Goal: Book appointment/travel/reservation

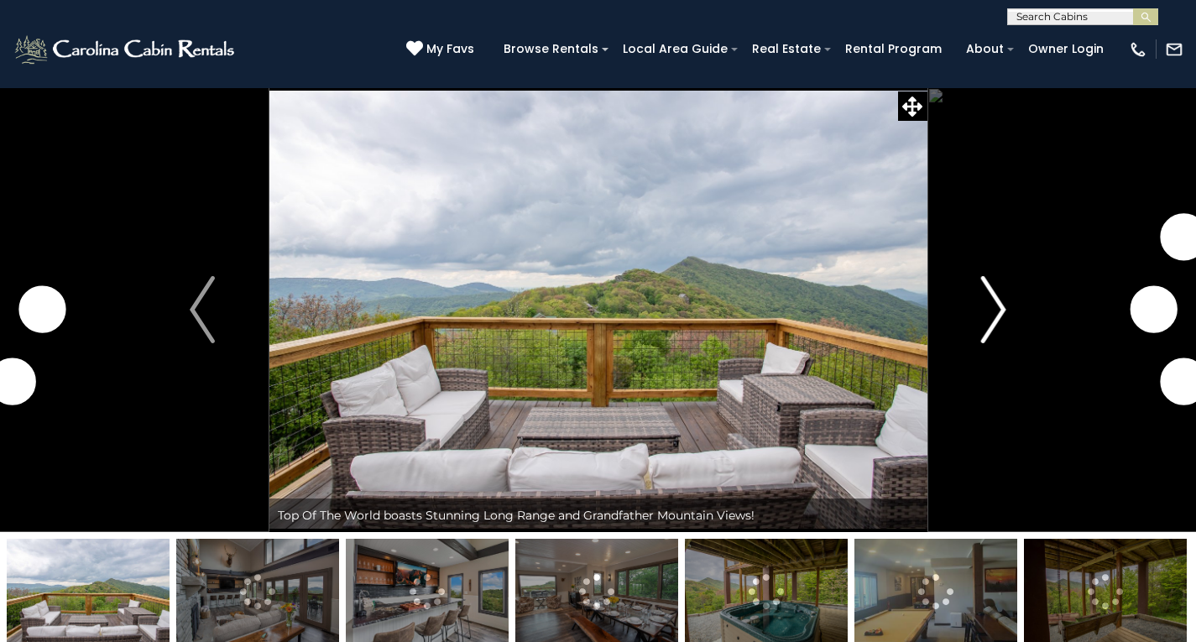
click at [996, 306] on img "Next" at bounding box center [993, 309] width 25 height 67
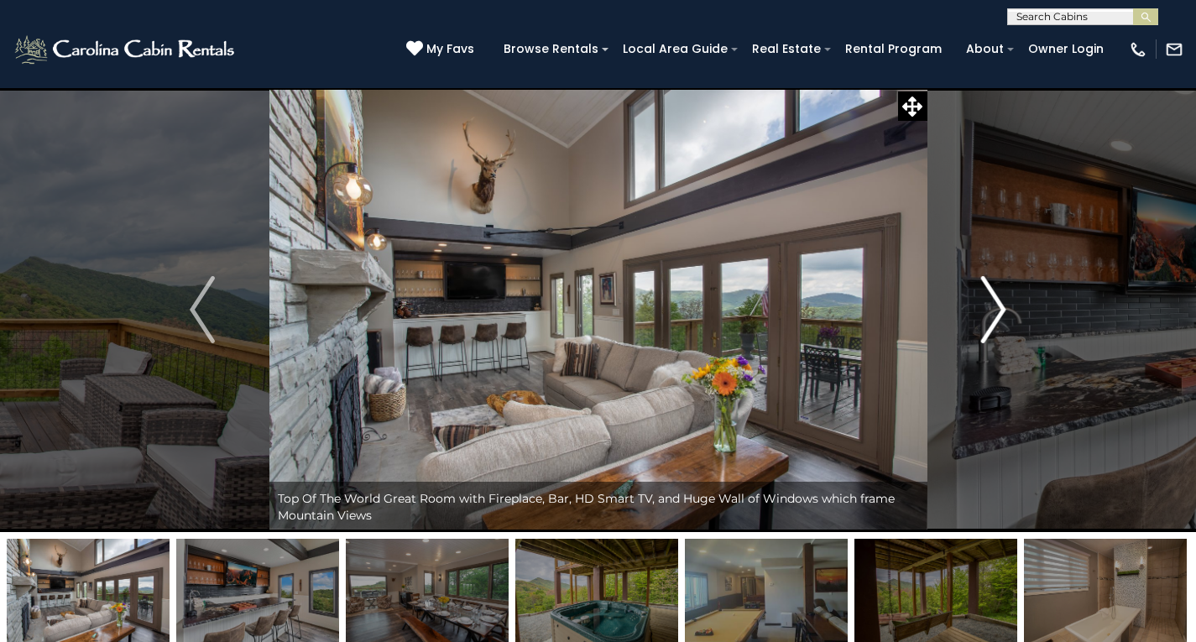
click at [992, 309] on img "Next" at bounding box center [993, 309] width 25 height 67
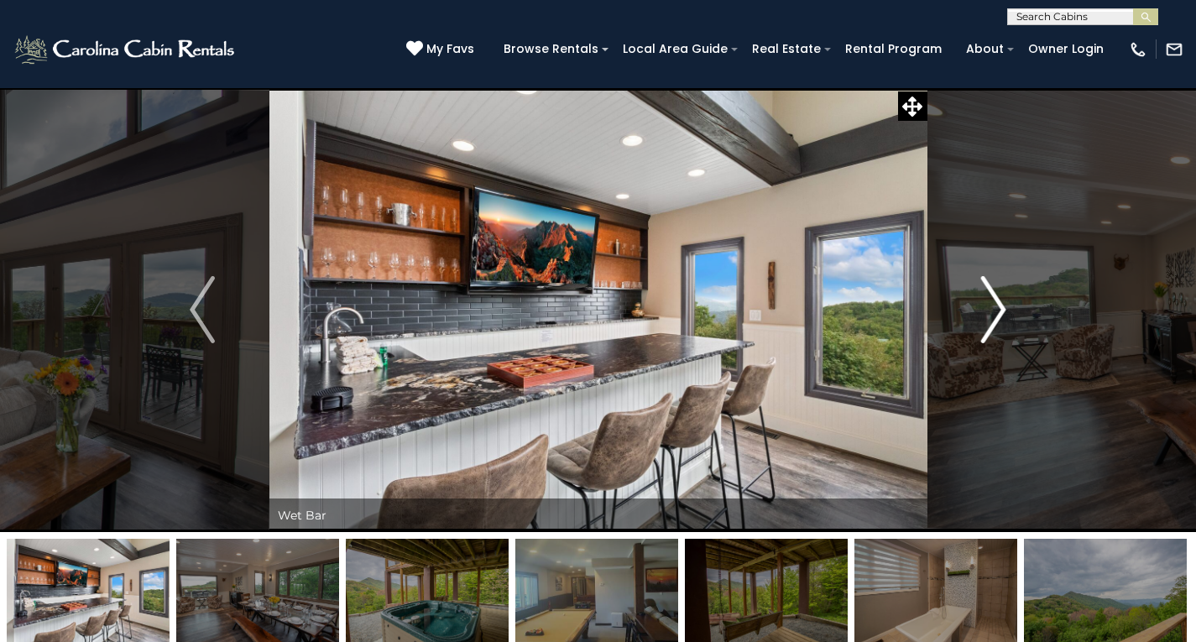
click at [991, 309] on img "Next" at bounding box center [993, 309] width 25 height 67
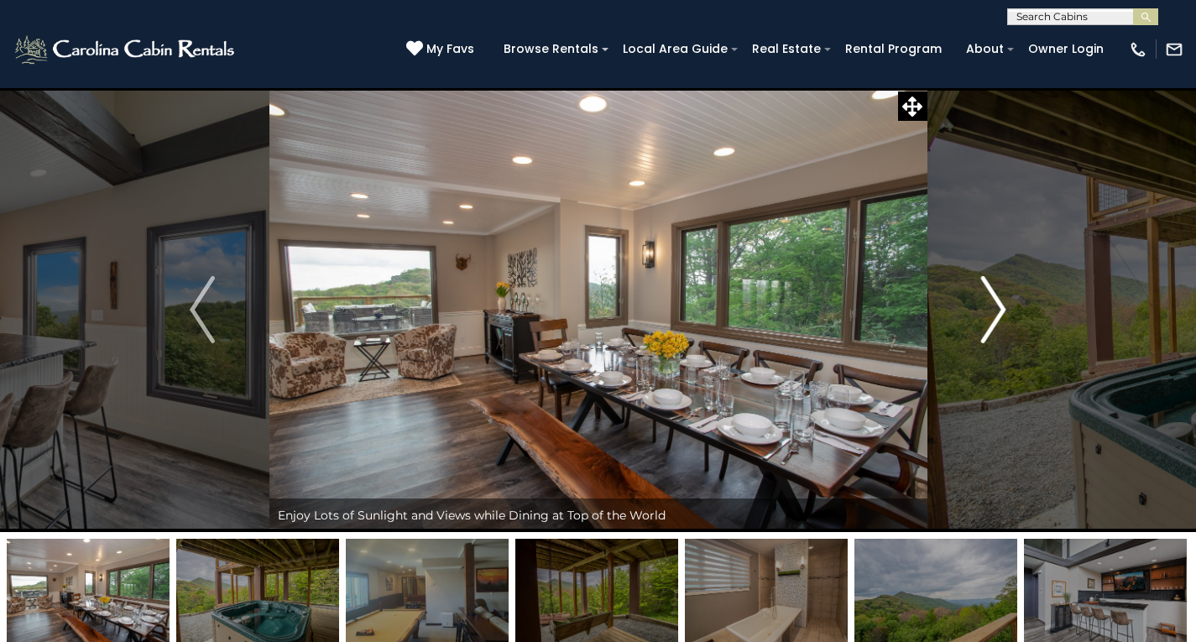
click at [991, 309] on img "Next" at bounding box center [993, 309] width 25 height 67
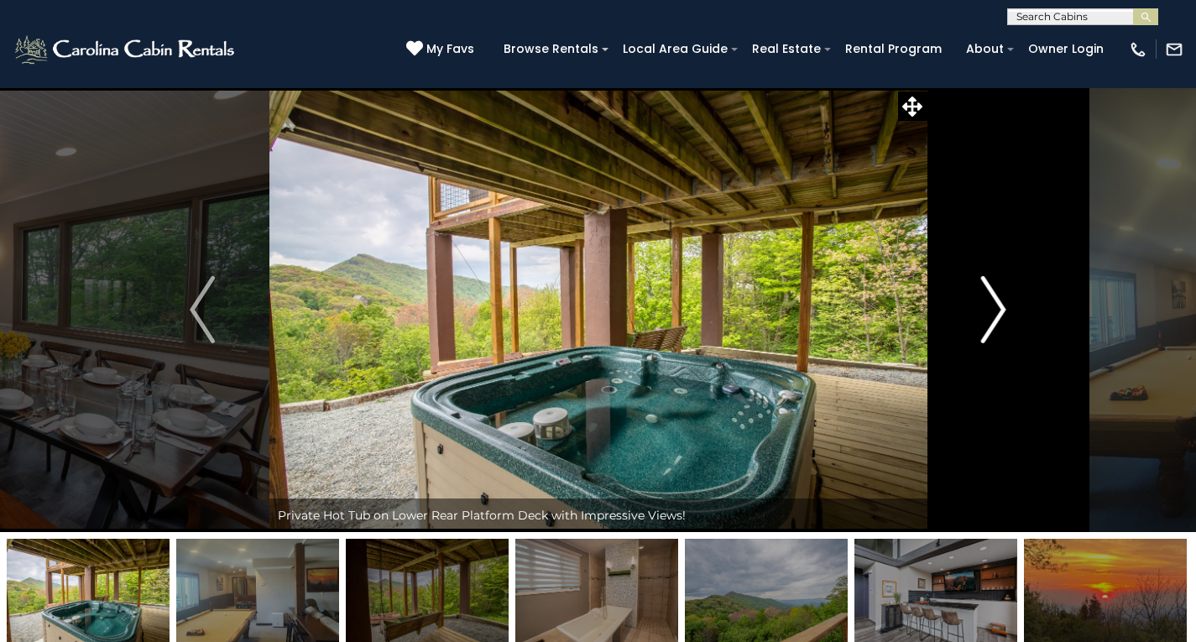
click at [991, 309] on img "Next" at bounding box center [993, 309] width 25 height 67
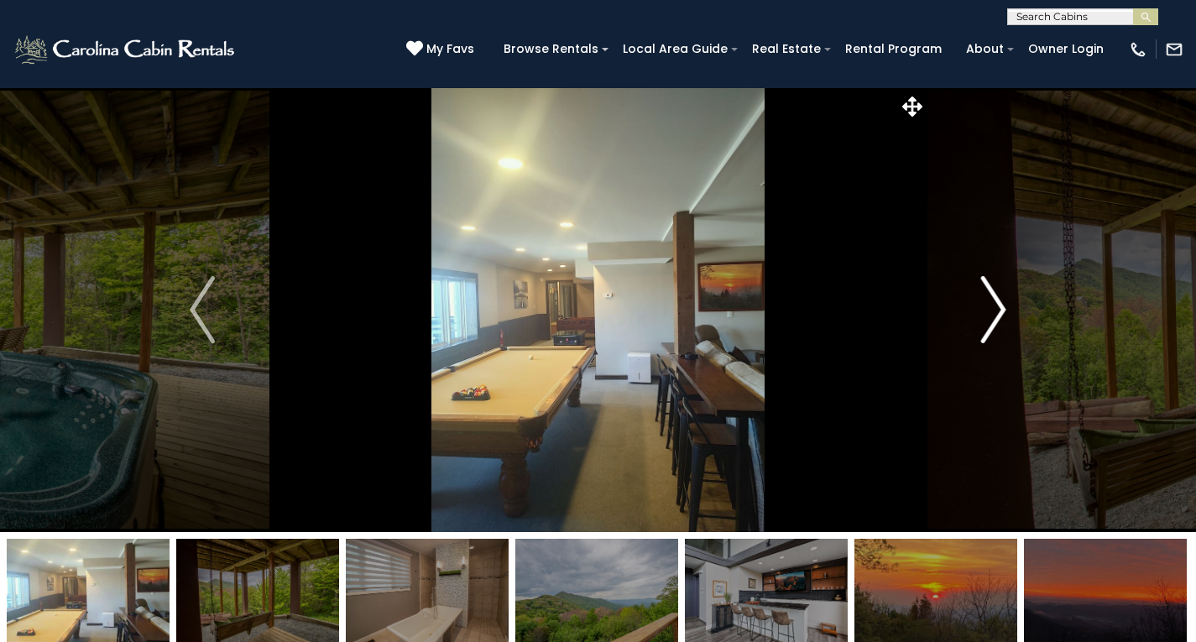
click at [991, 309] on img "Next" at bounding box center [993, 309] width 25 height 67
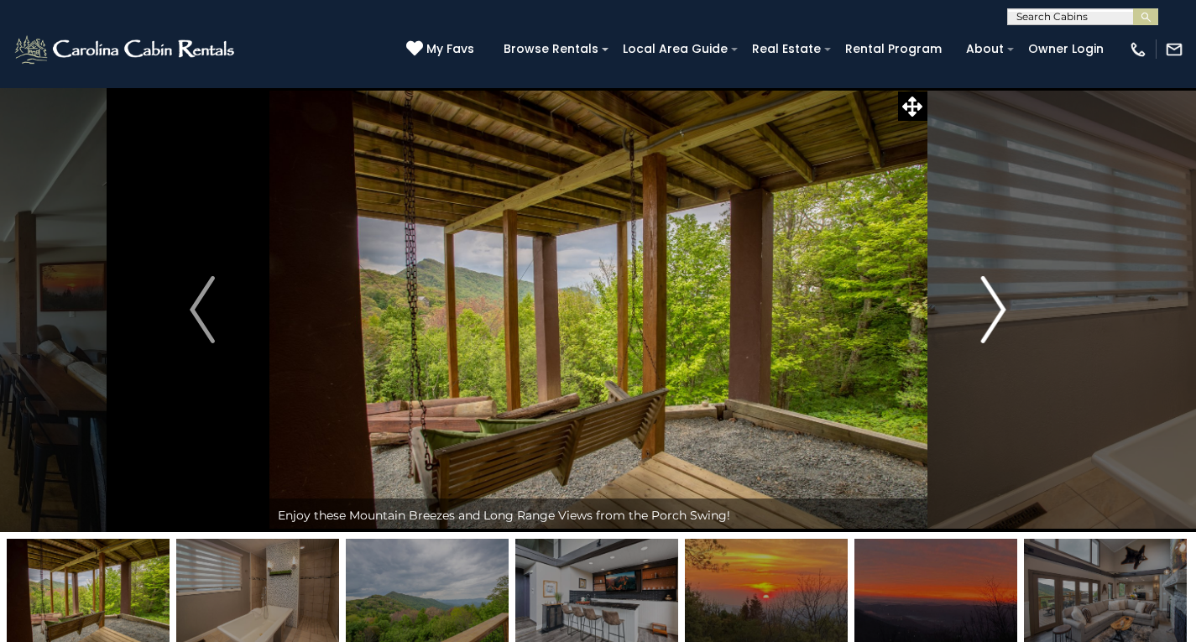
click at [991, 309] on img "Next" at bounding box center [993, 309] width 25 height 67
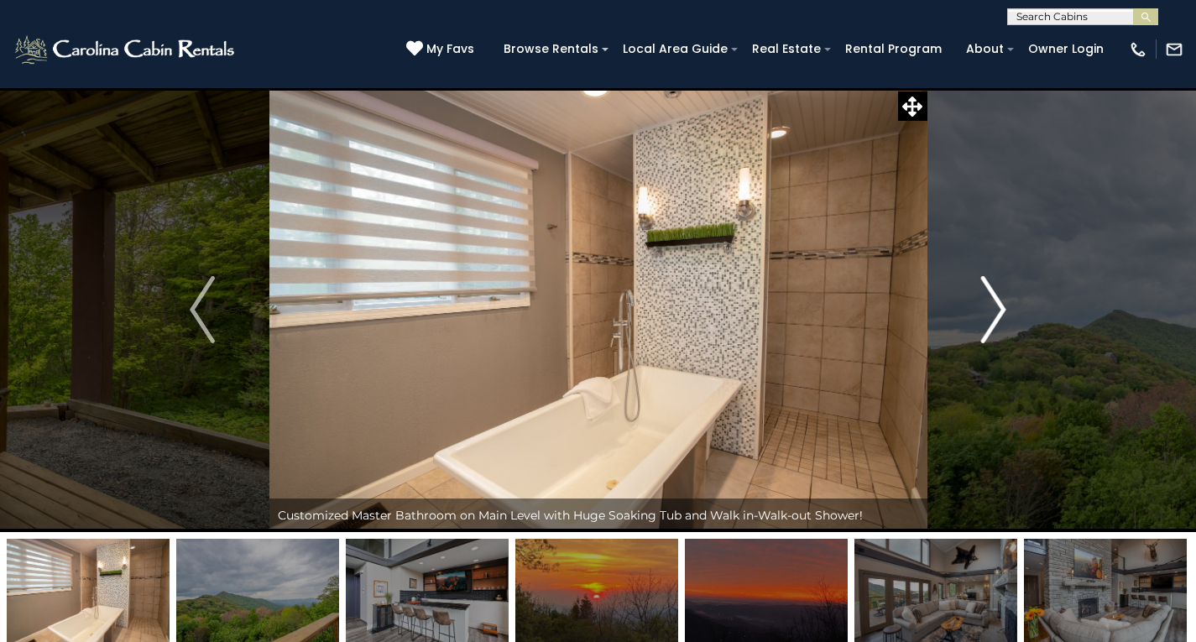
click at [999, 314] on img "Next" at bounding box center [993, 309] width 25 height 67
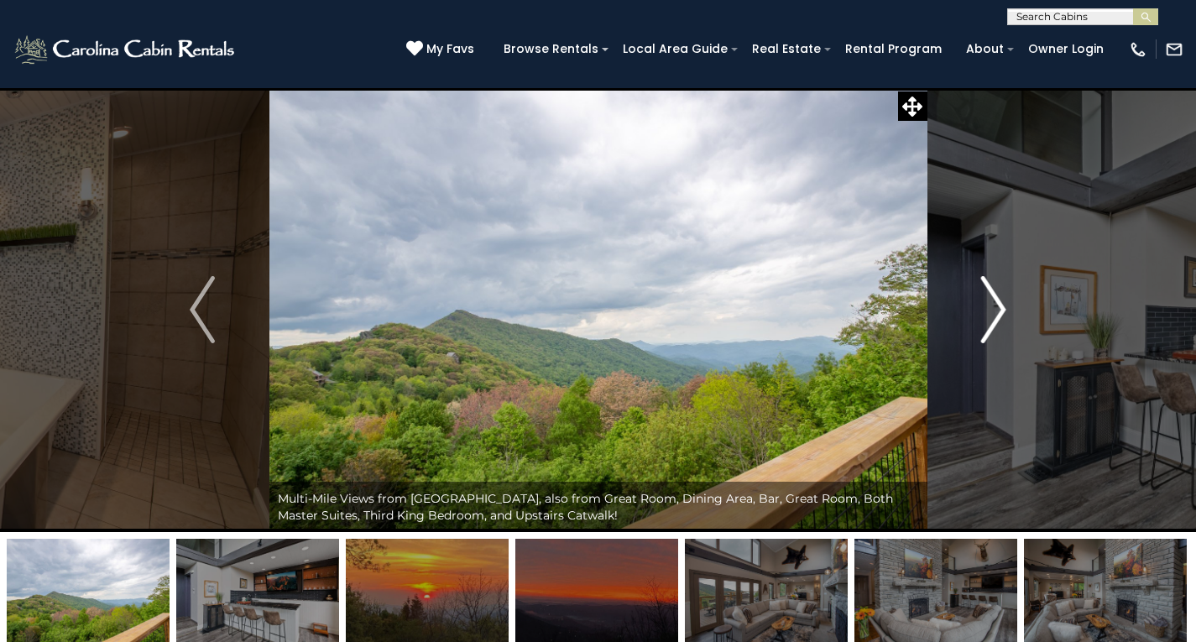
click at [1000, 314] on img "Next" at bounding box center [993, 309] width 25 height 67
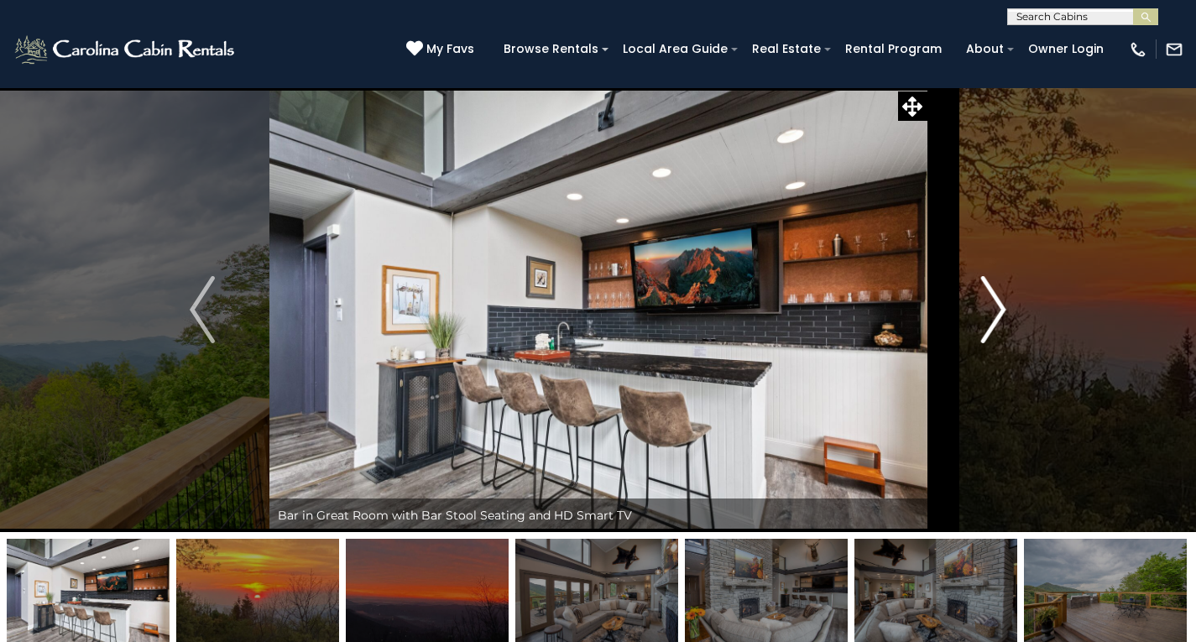
click at [1001, 304] on img "Next" at bounding box center [993, 309] width 25 height 67
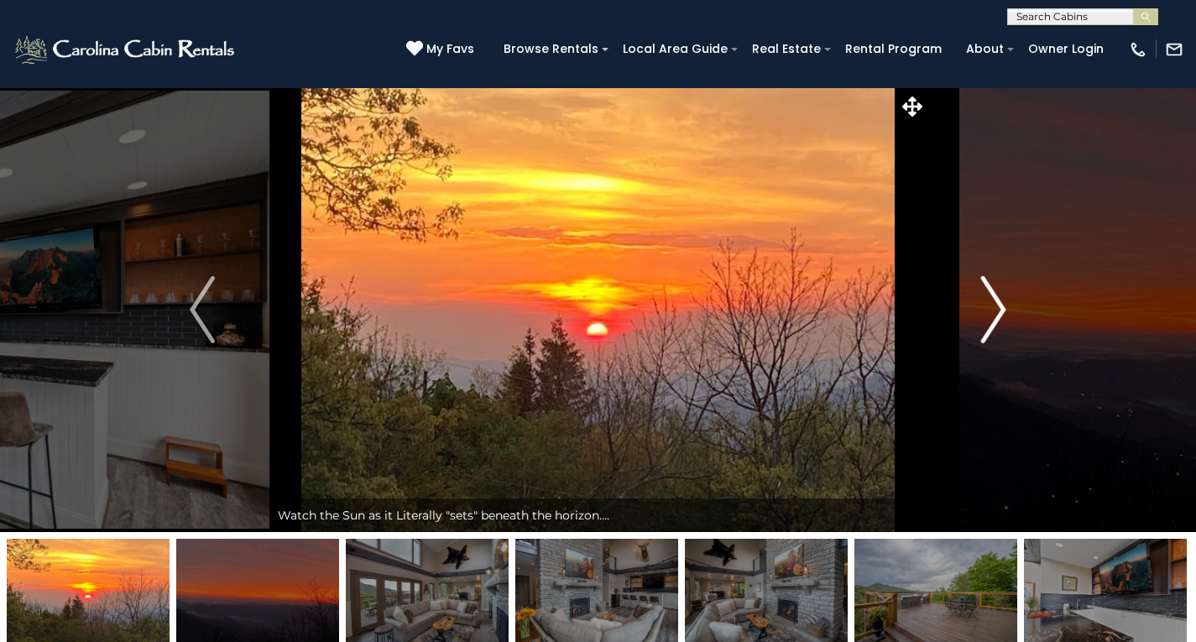
click at [1000, 305] on img "Next" at bounding box center [993, 309] width 25 height 67
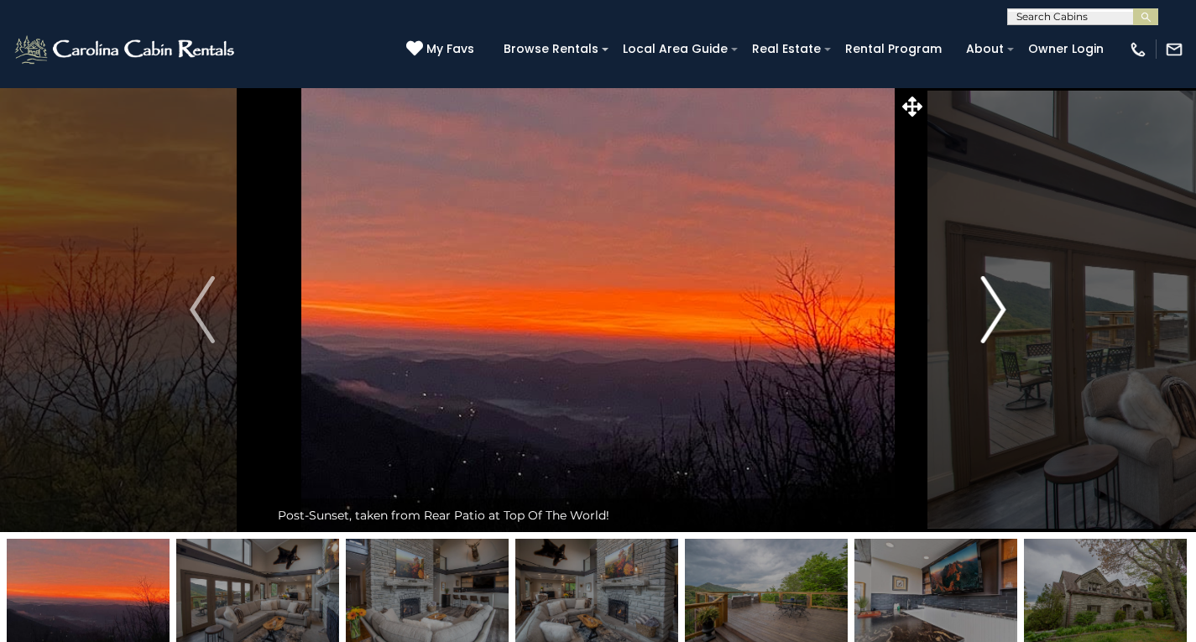
click at [1000, 306] on img "Next" at bounding box center [993, 309] width 25 height 67
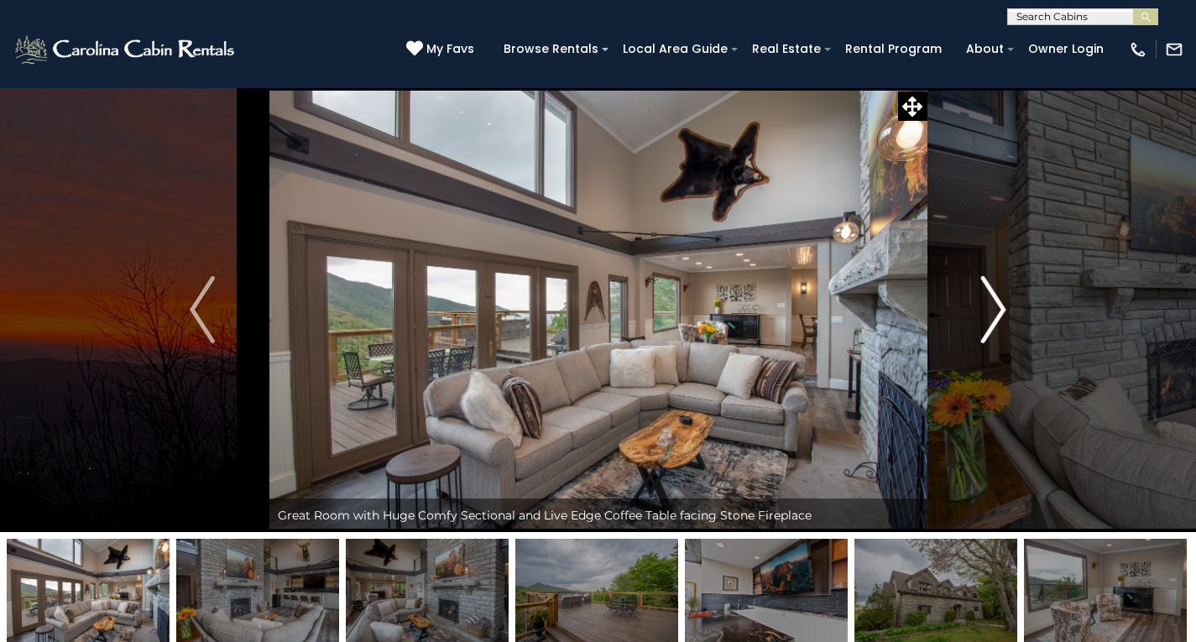
click at [1000, 306] on img "Next" at bounding box center [993, 309] width 25 height 67
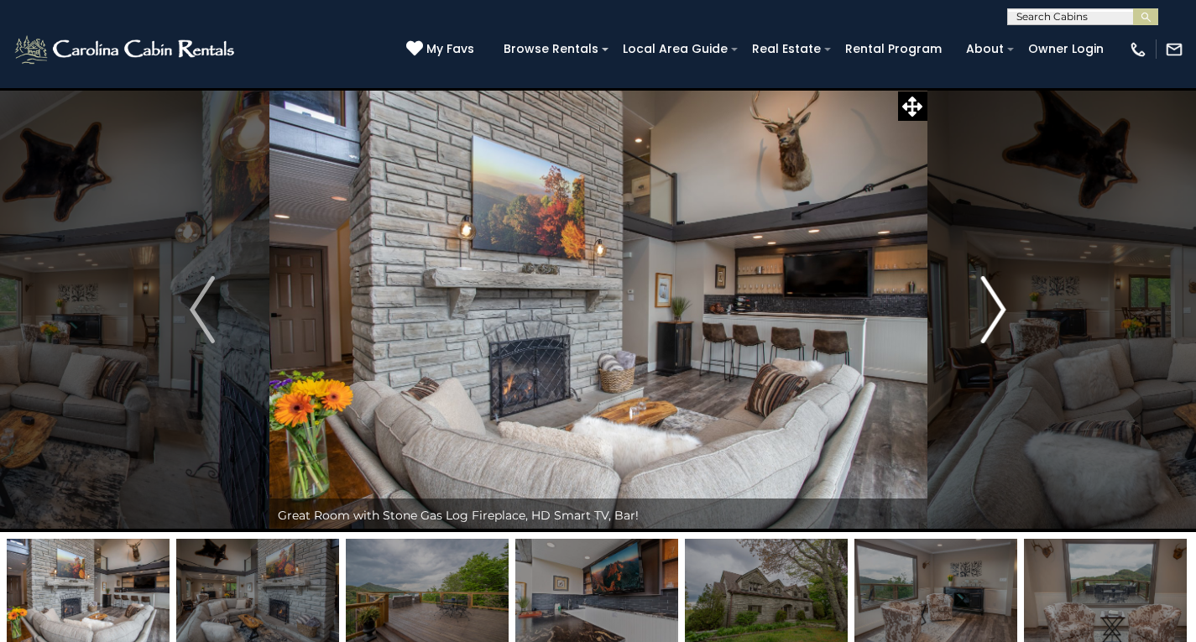
click at [999, 306] on img "Next" at bounding box center [993, 309] width 25 height 67
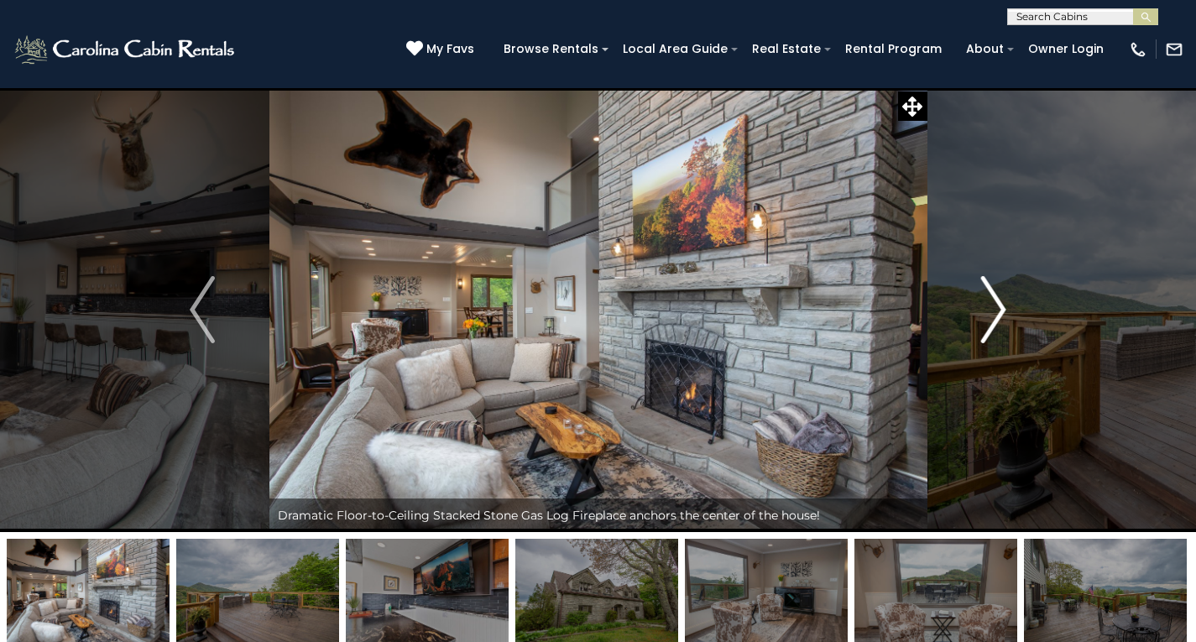
click at [1006, 310] on button "Next" at bounding box center [993, 309] width 133 height 445
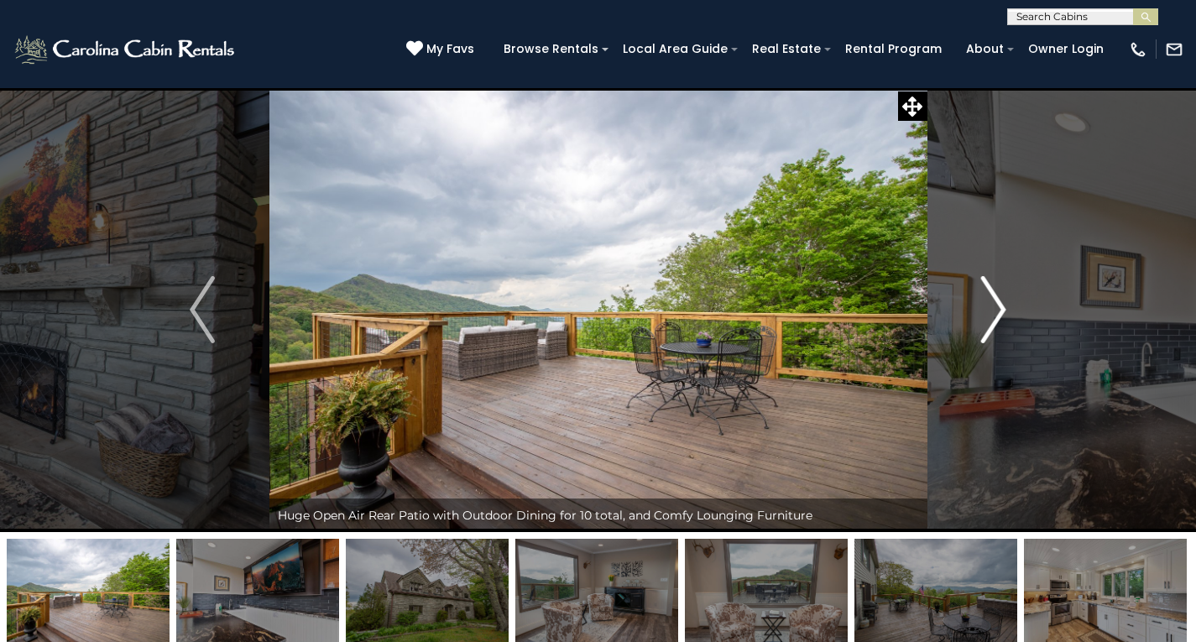
click at [1003, 310] on img "Next" at bounding box center [993, 309] width 25 height 67
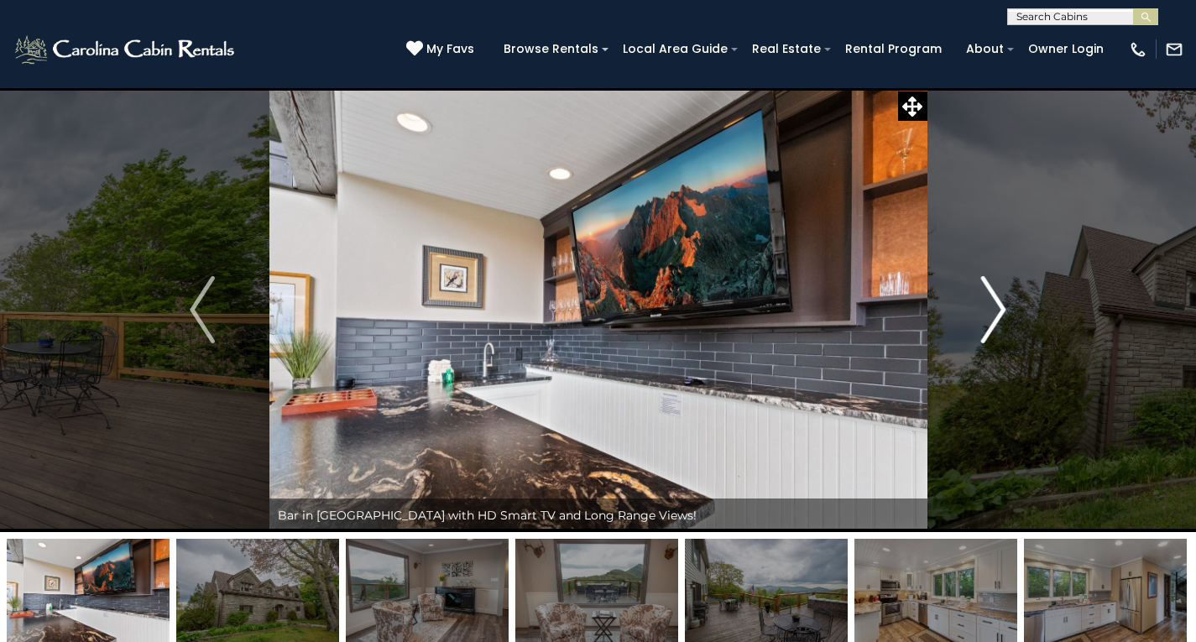
click at [1003, 310] on img "Next" at bounding box center [993, 309] width 25 height 67
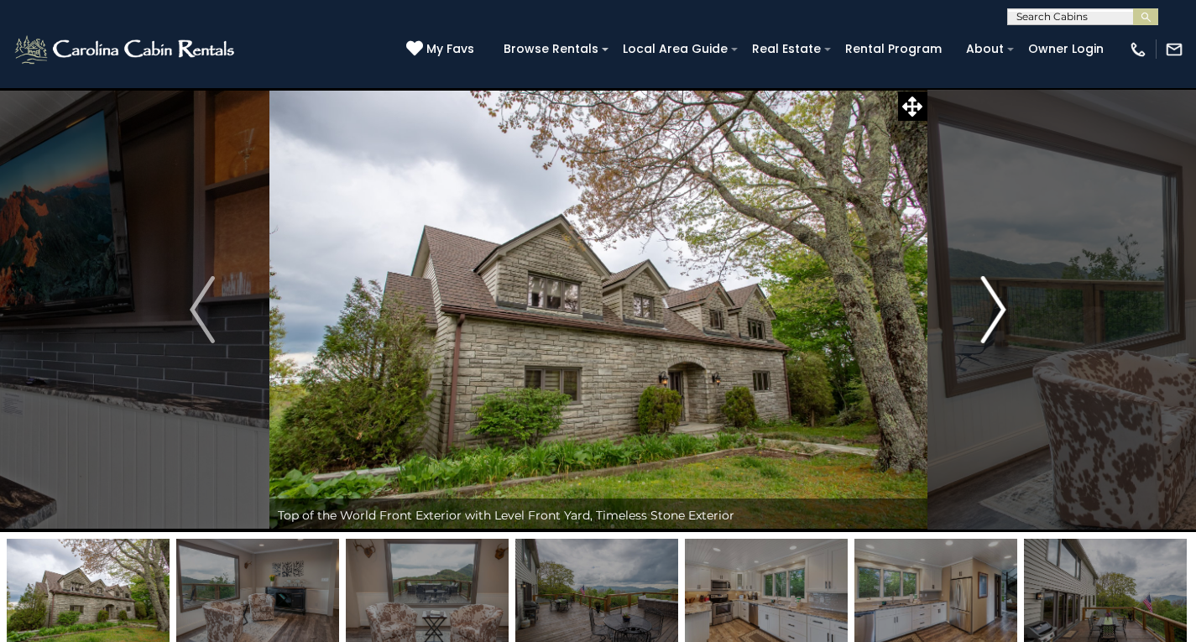
click at [996, 308] on img "Next" at bounding box center [993, 309] width 25 height 67
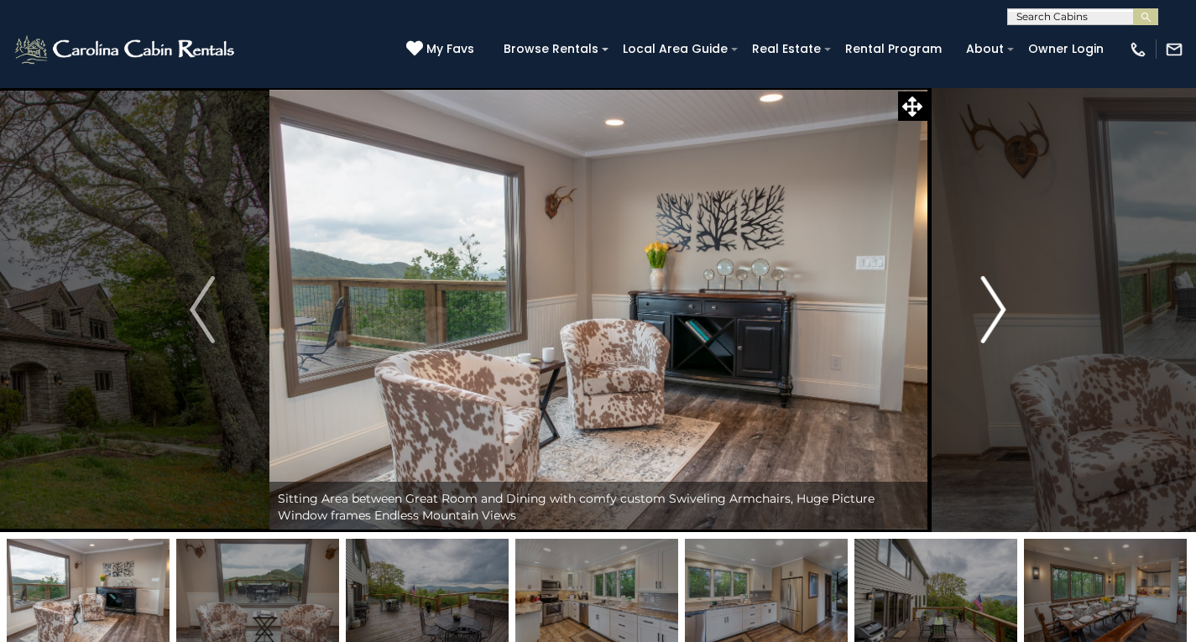
click at [998, 308] on img "Next" at bounding box center [993, 309] width 25 height 67
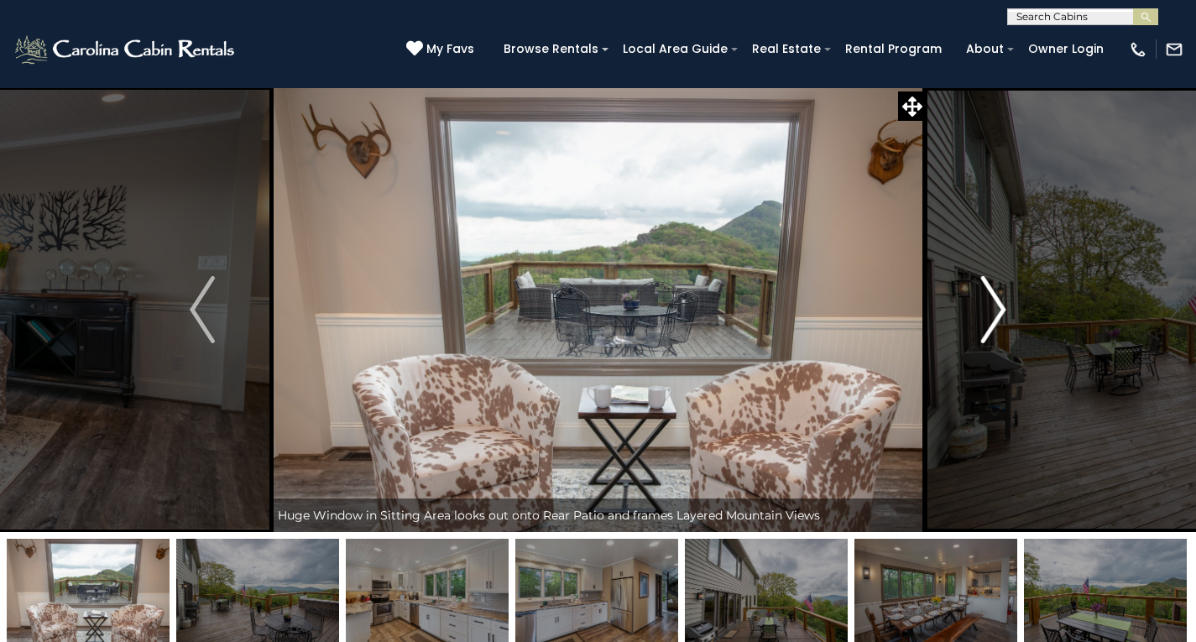
click at [997, 312] on img "Next" at bounding box center [993, 309] width 25 height 67
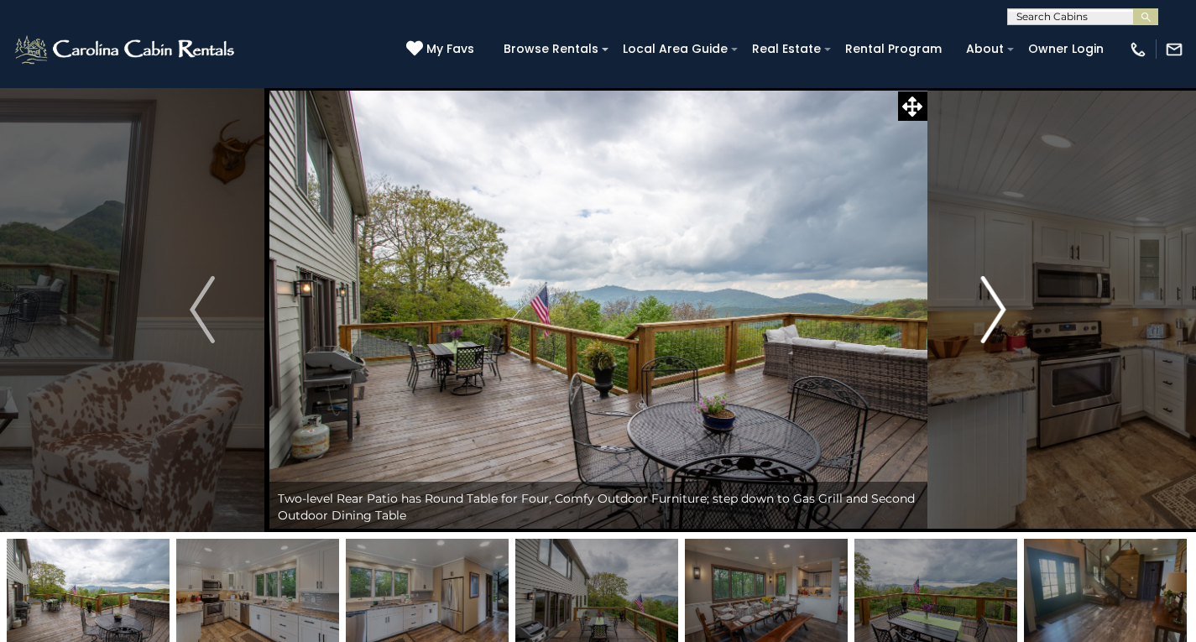
click at [997, 312] on img "Next" at bounding box center [993, 309] width 25 height 67
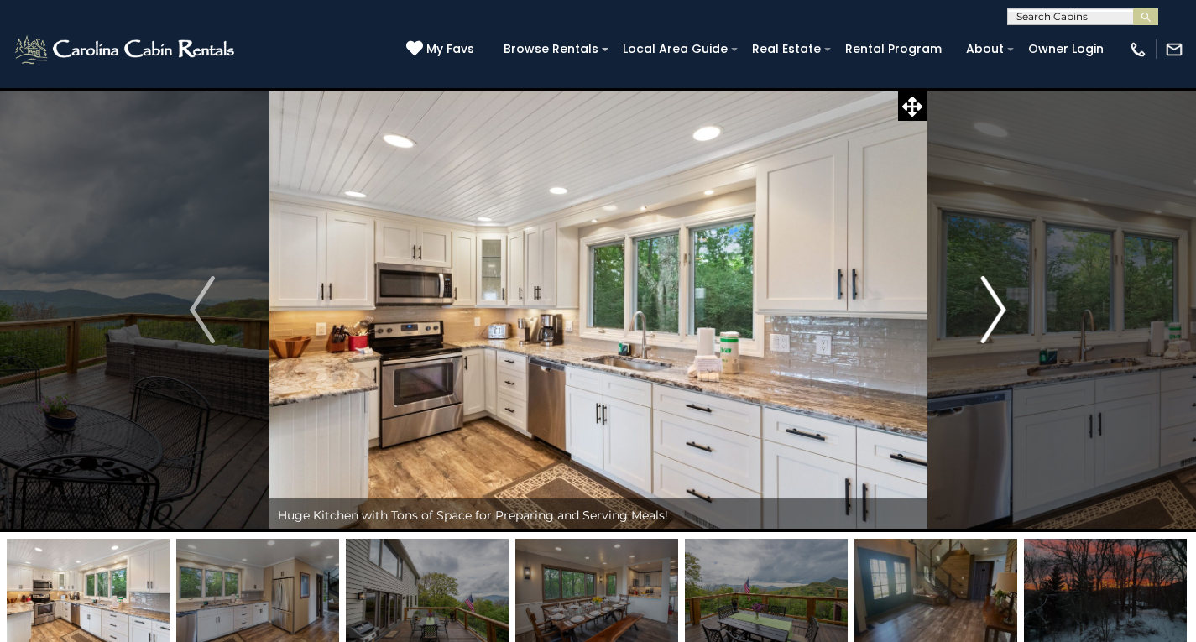
click at [1000, 307] on img "Next" at bounding box center [993, 309] width 25 height 67
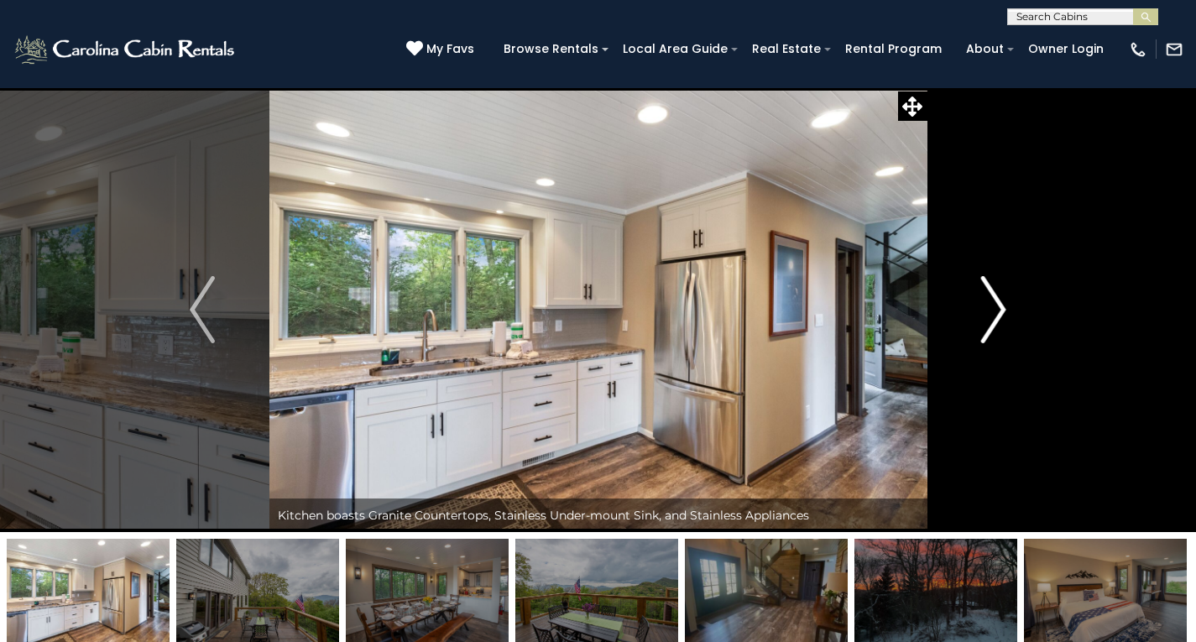
click at [1001, 308] on img "Next" at bounding box center [993, 309] width 25 height 67
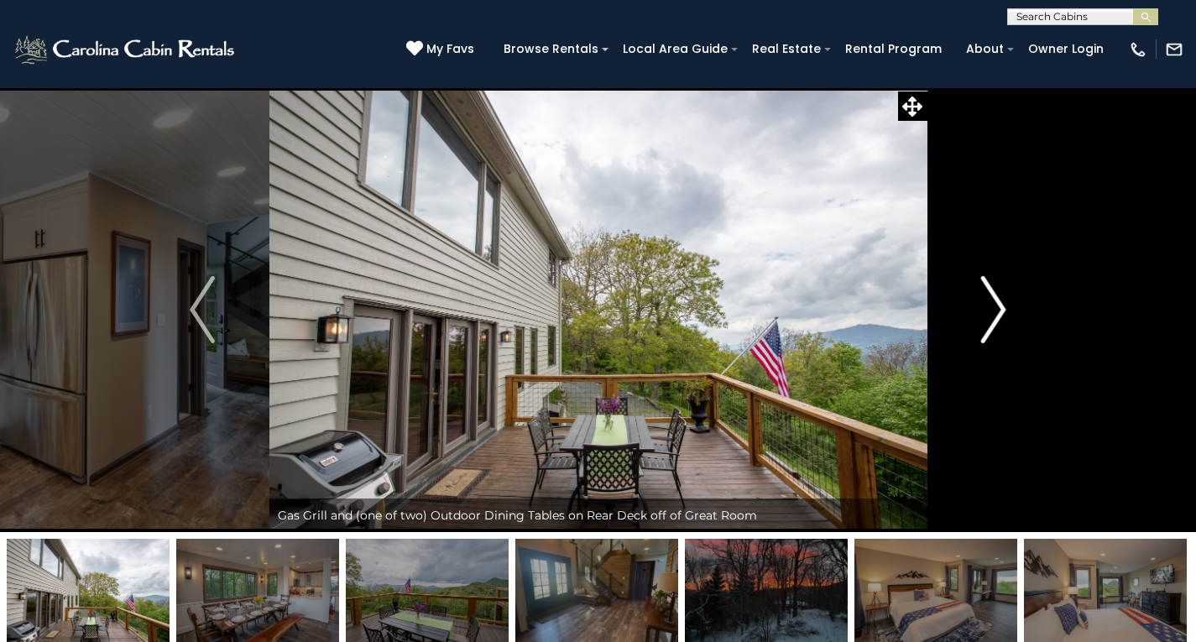
click at [1001, 308] on img "Next" at bounding box center [993, 309] width 25 height 67
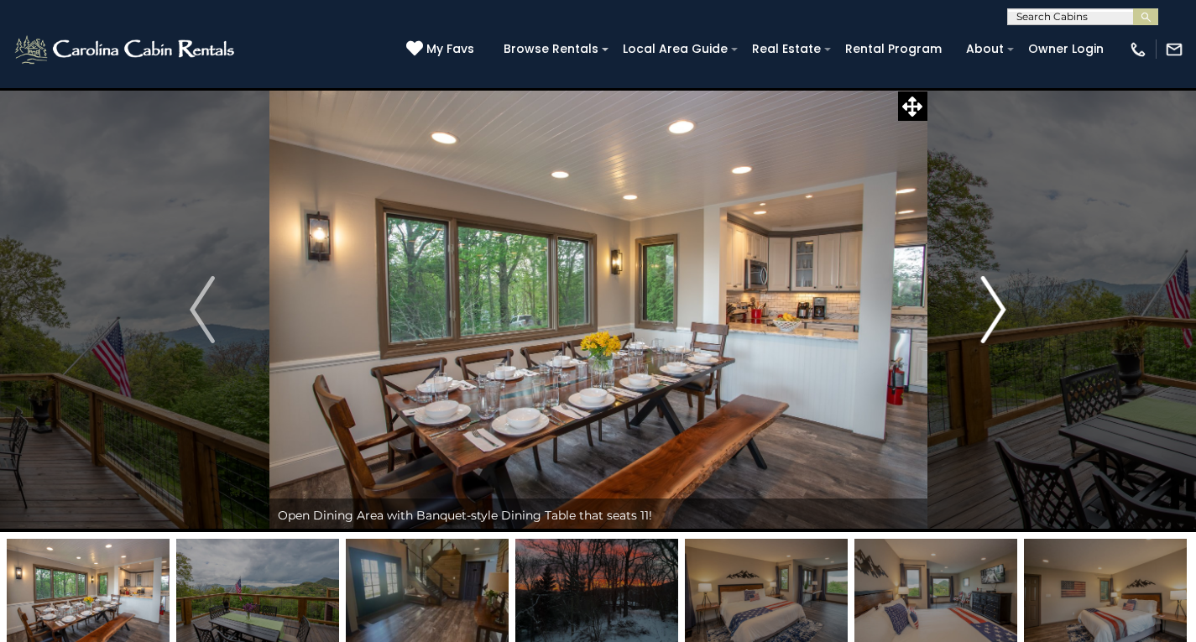
click at [1001, 308] on img "Next" at bounding box center [993, 309] width 25 height 67
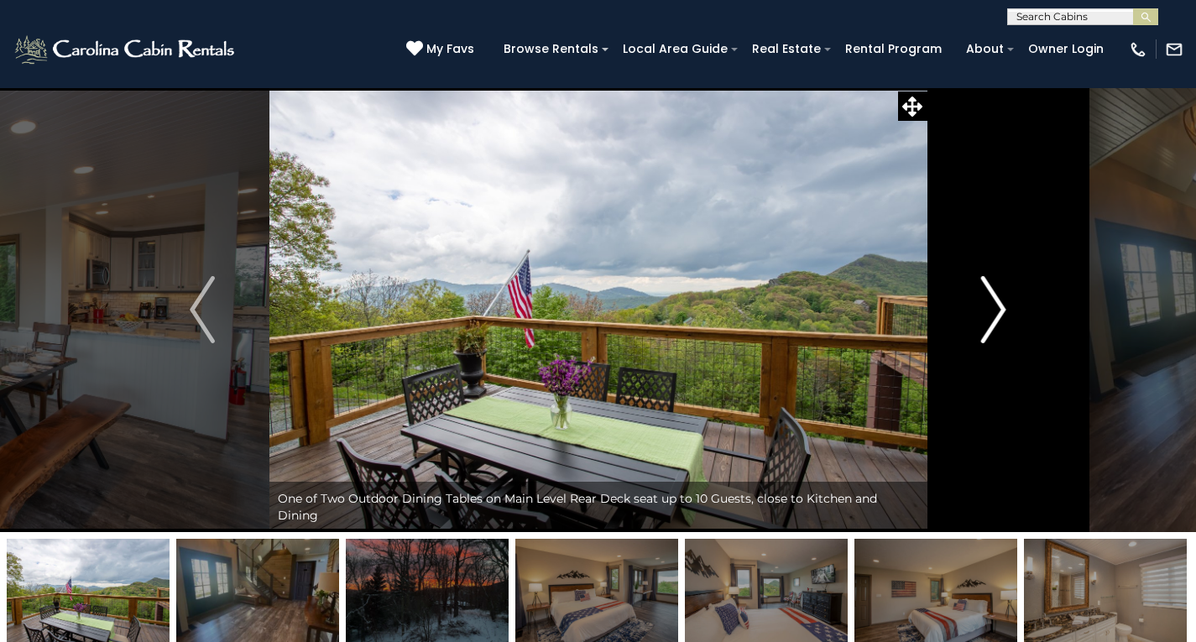
click at [1004, 306] on img "Next" at bounding box center [993, 309] width 25 height 67
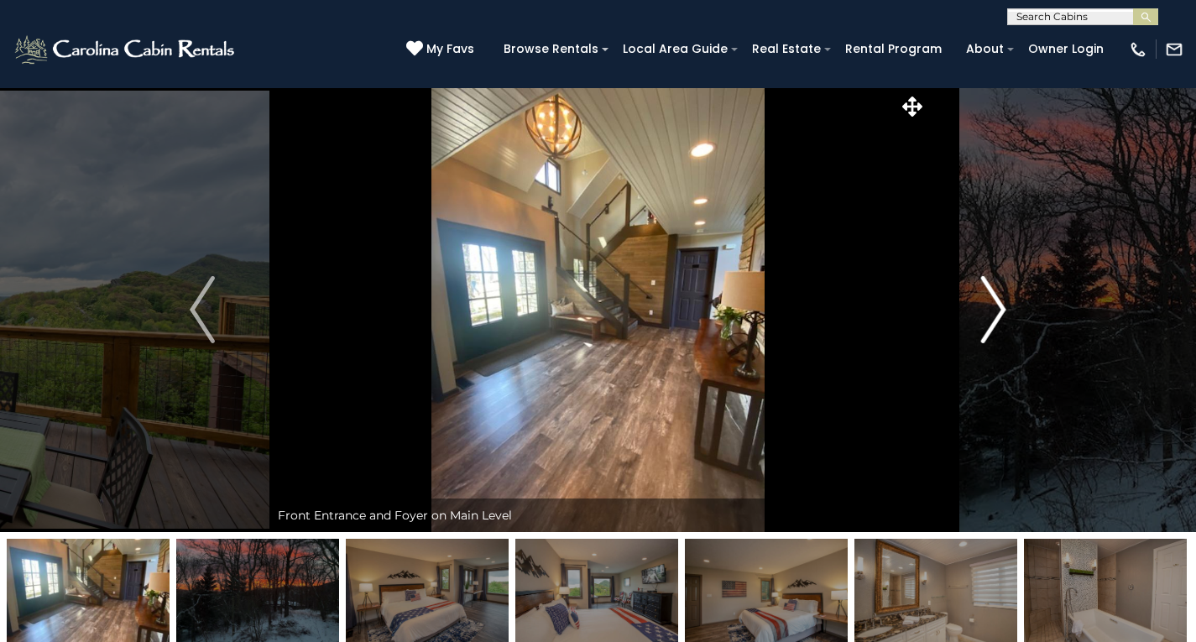
click at [999, 307] on img "Next" at bounding box center [993, 309] width 25 height 67
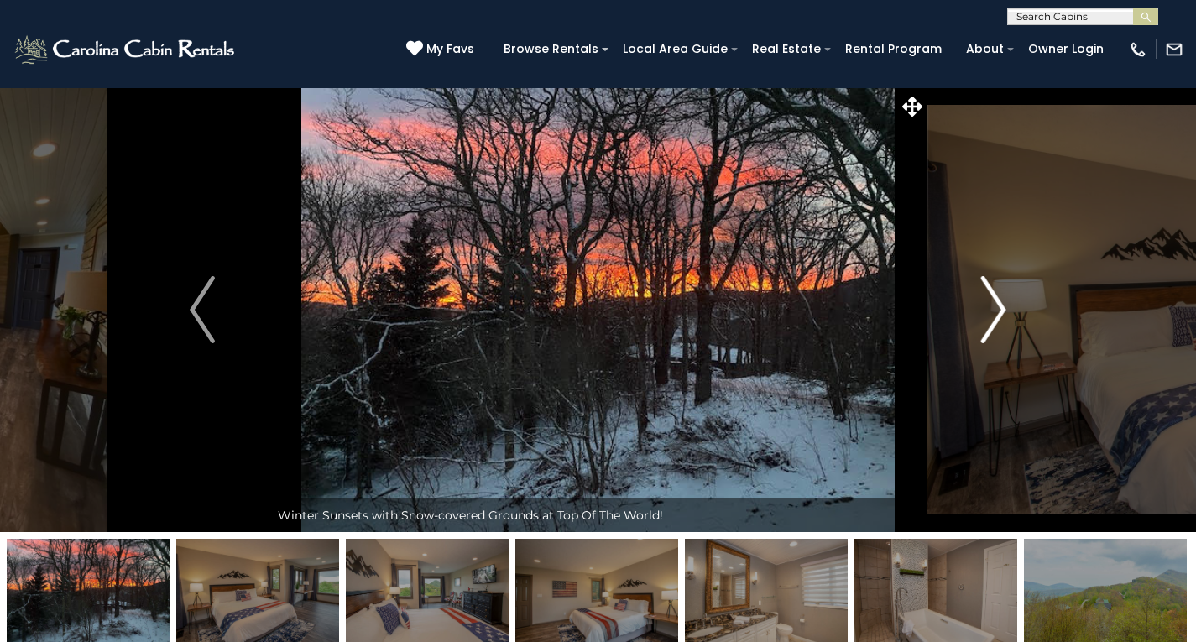
click at [999, 307] on img "Next" at bounding box center [993, 309] width 25 height 67
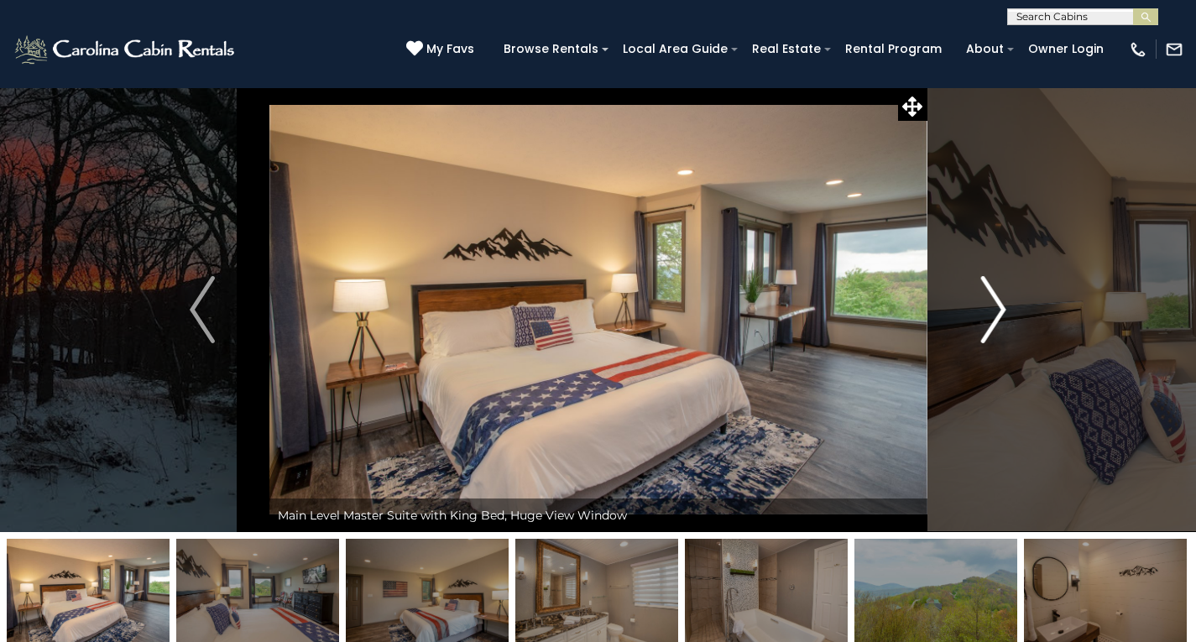
click at [999, 307] on img "Next" at bounding box center [993, 309] width 25 height 67
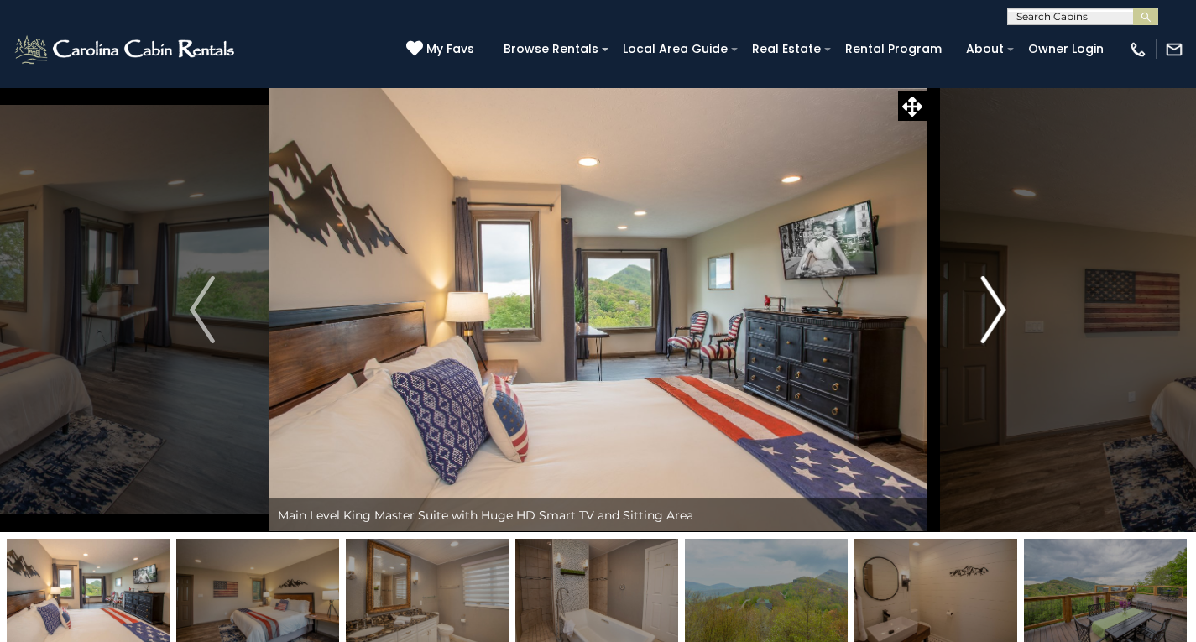
click at [1000, 307] on img "Next" at bounding box center [993, 309] width 25 height 67
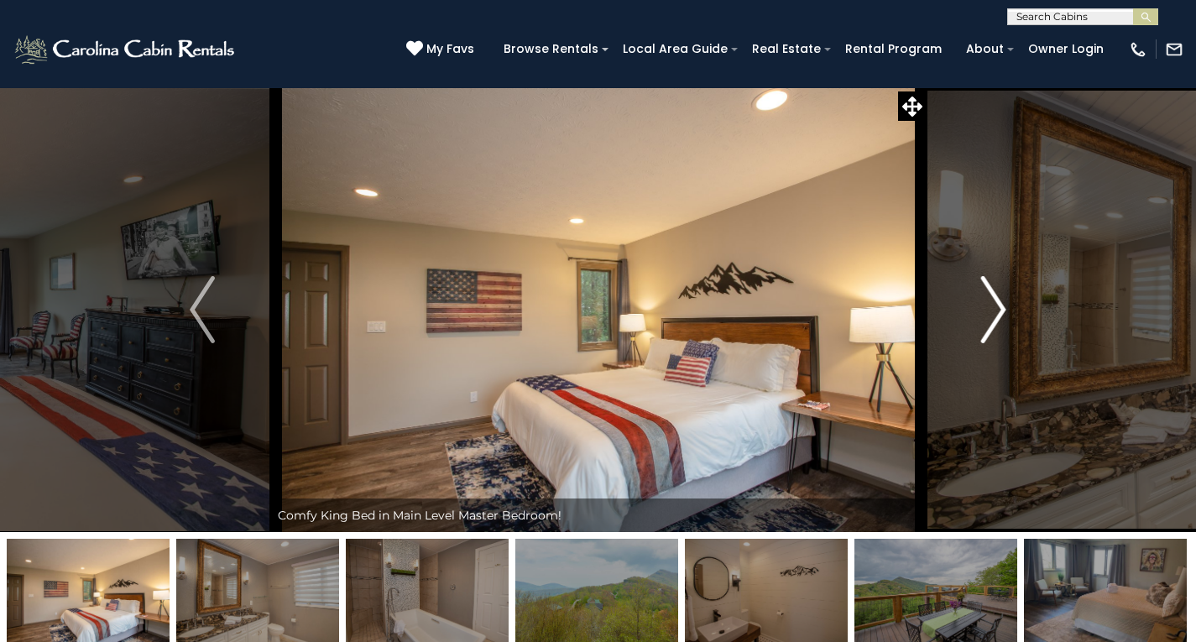
click at [1000, 307] on img "Next" at bounding box center [993, 309] width 25 height 67
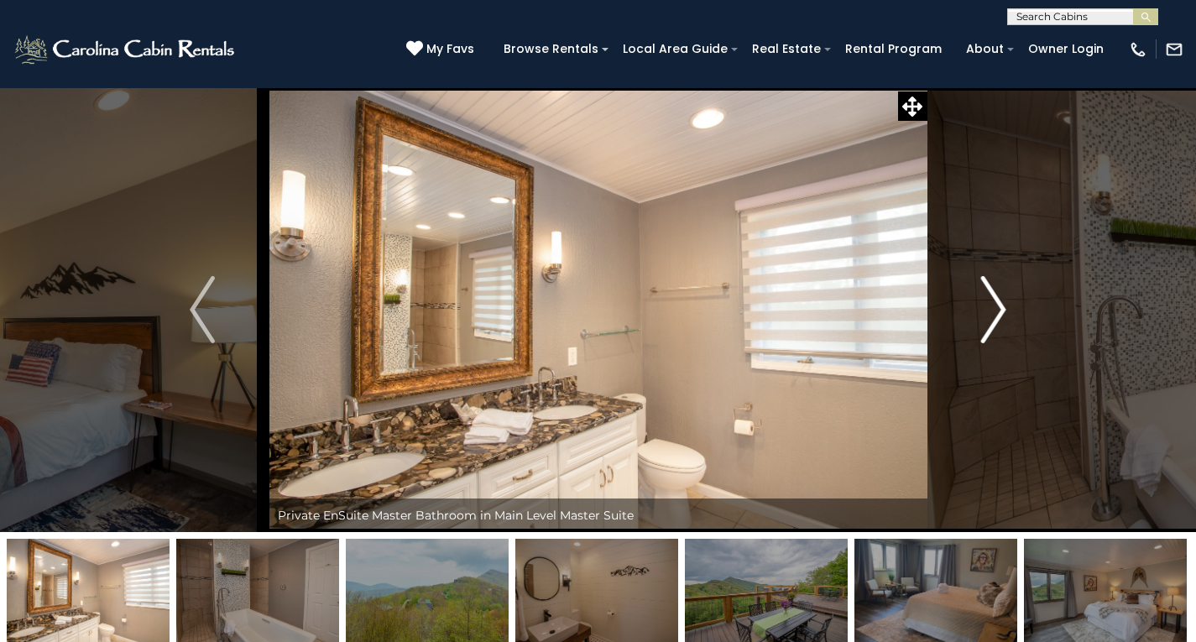
click at [1000, 307] on img "Next" at bounding box center [993, 309] width 25 height 67
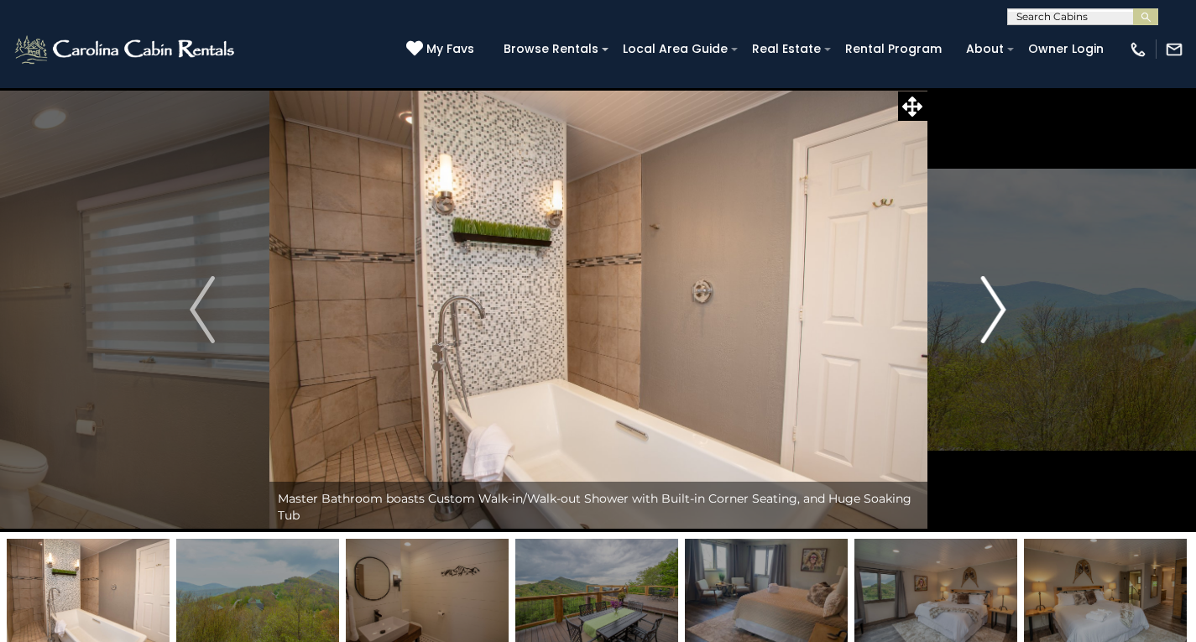
click at [1000, 307] on img "Next" at bounding box center [993, 309] width 25 height 67
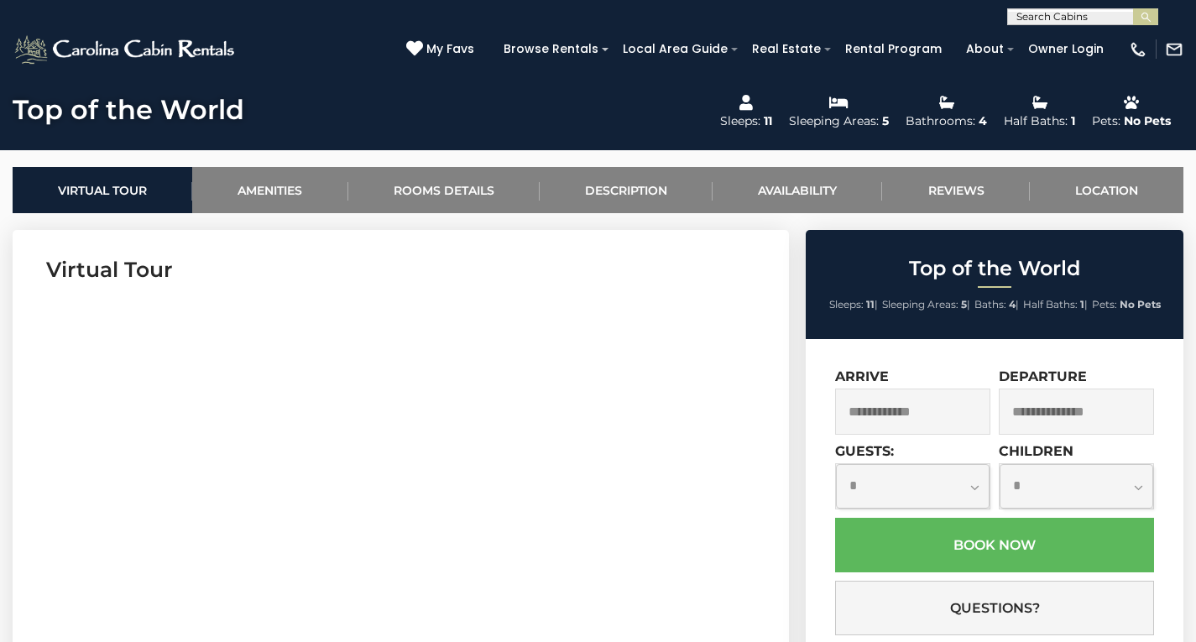
scroll to position [755, 0]
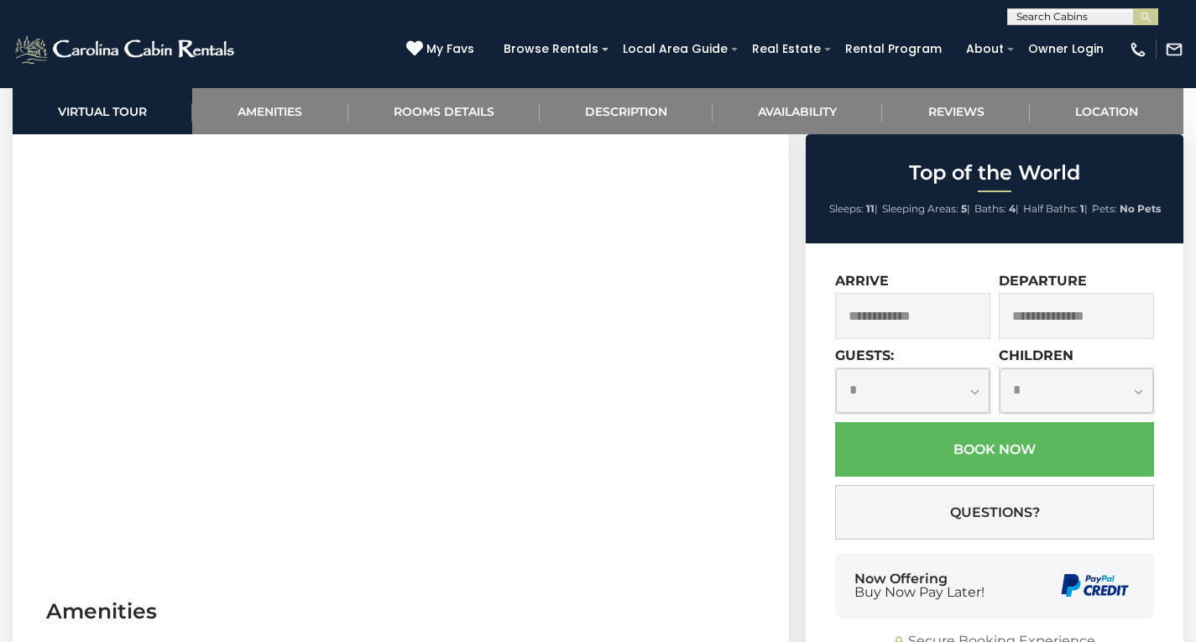
click at [871, 312] on input "text" at bounding box center [912, 316] width 155 height 46
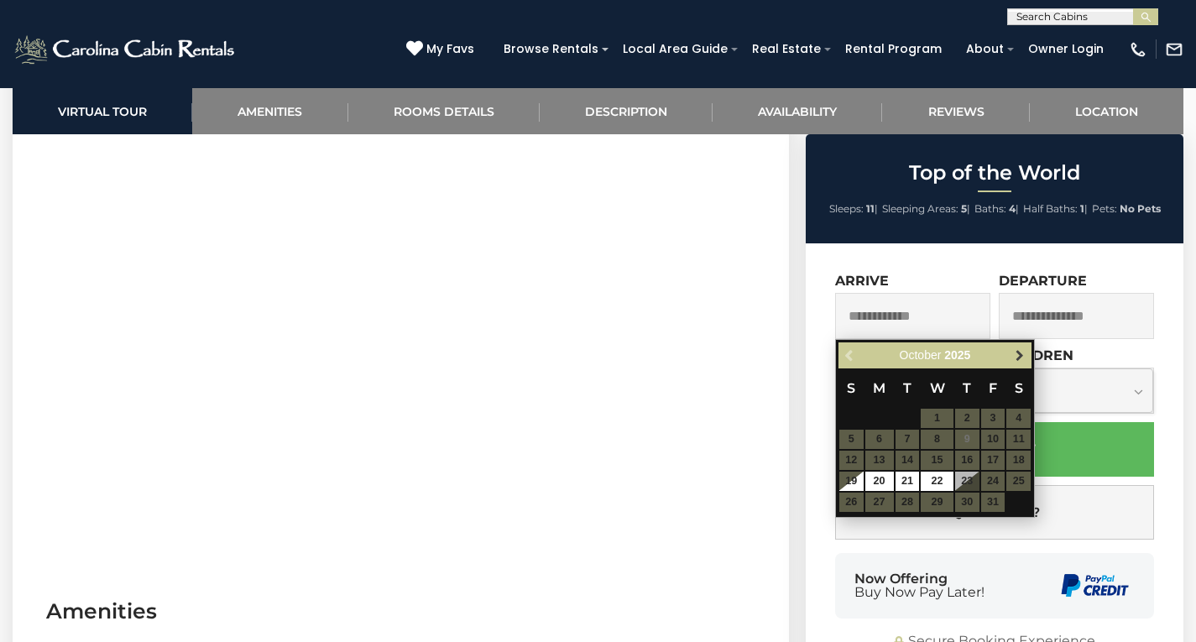
click at [1021, 354] on span "Next" at bounding box center [1019, 355] width 13 height 13
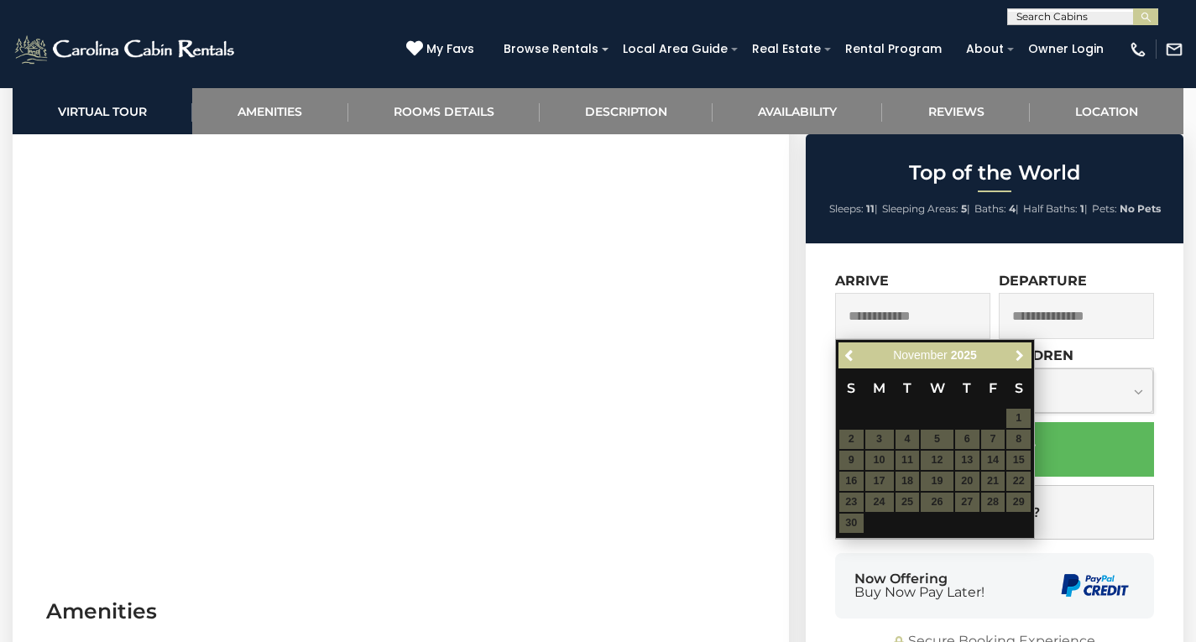
click at [1021, 354] on span "Next" at bounding box center [1019, 355] width 13 height 13
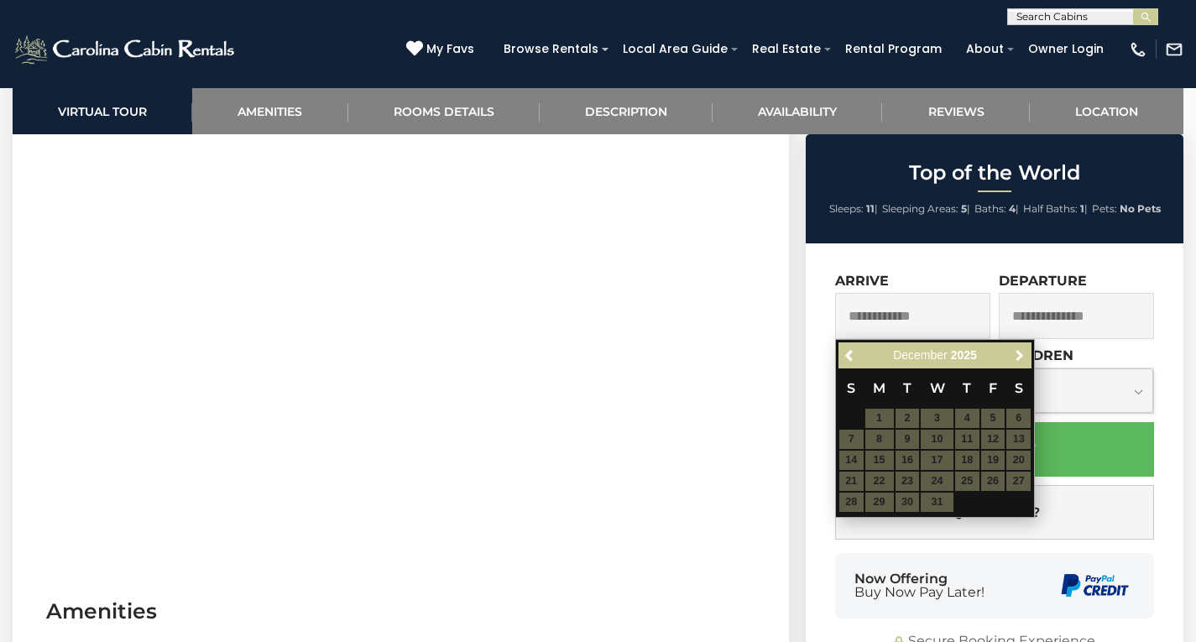
click at [1021, 354] on span "Next" at bounding box center [1019, 355] width 13 height 13
click at [970, 456] on table "S M T W T F S 1 2 3 4 5 6 7 8 9 10 11 12 13 14 15 16 17 18 19 20 21 22 23 24 25…" at bounding box center [935, 440] width 193 height 144
click at [1021, 353] on span "Next" at bounding box center [1019, 355] width 13 height 13
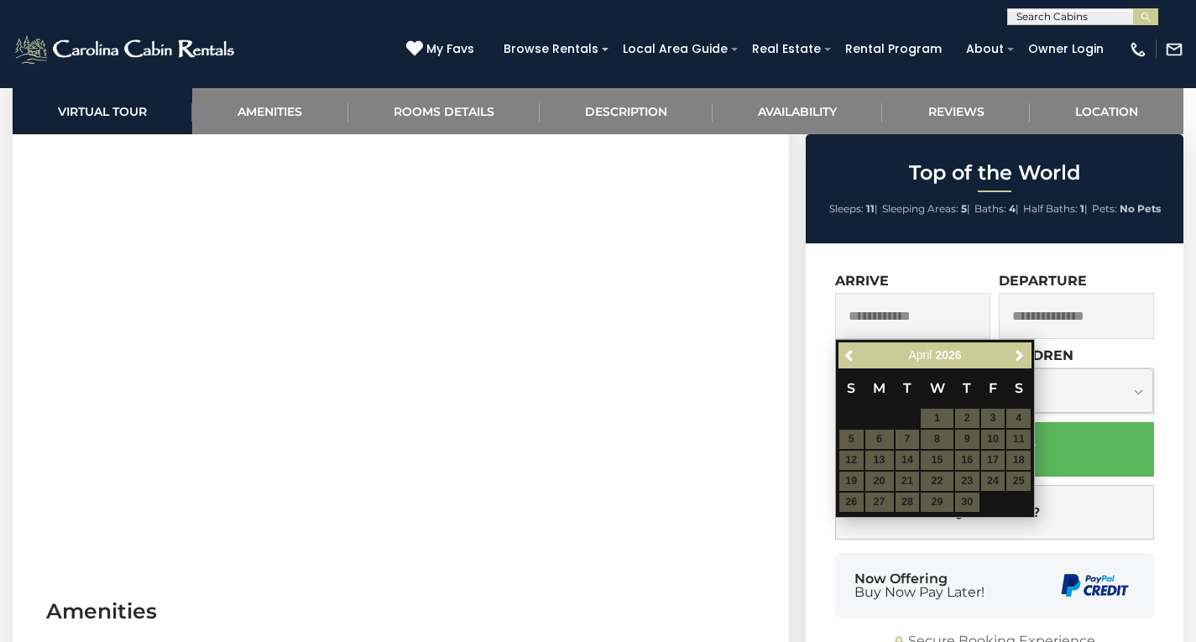
click at [942, 461] on table "S M T W T F S 1 2 3 4 5 6 7 8 9 10 11 12 13 14 15 16 17 18 19 20 21 22 23 24 25…" at bounding box center [935, 440] width 193 height 144
click at [1018, 353] on span "Next" at bounding box center [1019, 355] width 13 height 13
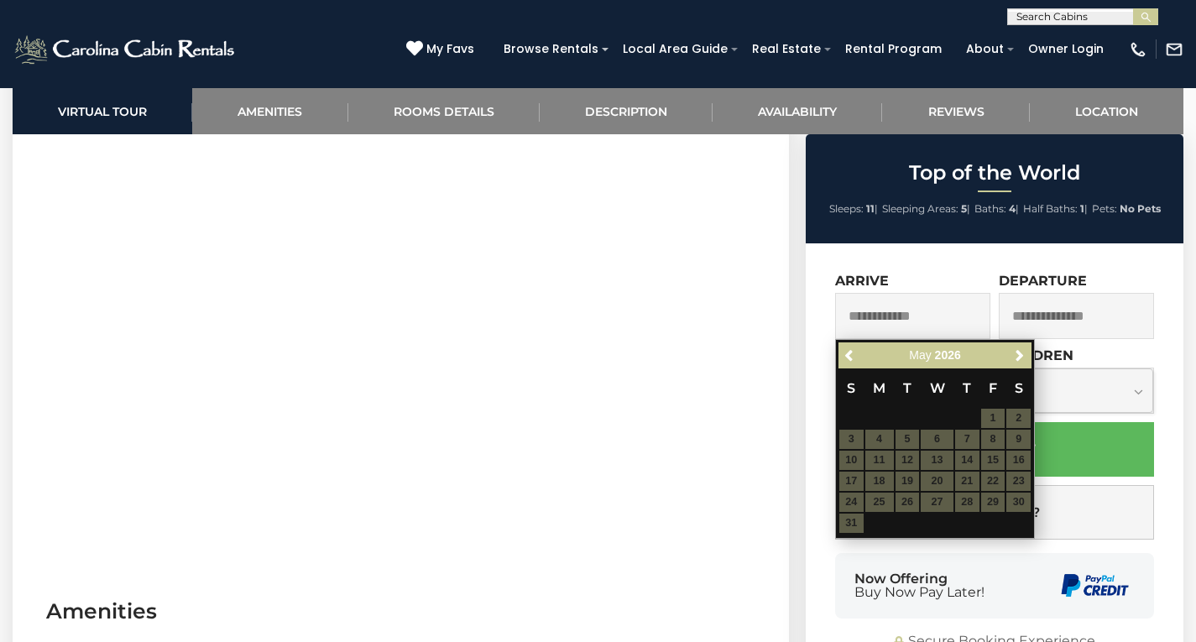
click at [985, 468] on table "S M T W T F S 1 2 3 4 5 6 7 8 9 10 11 12 13 14 15 16 17 18 19 20 21 22 23 24 25…" at bounding box center [935, 450] width 193 height 165
click at [1024, 358] on span "Next" at bounding box center [1019, 355] width 13 height 13
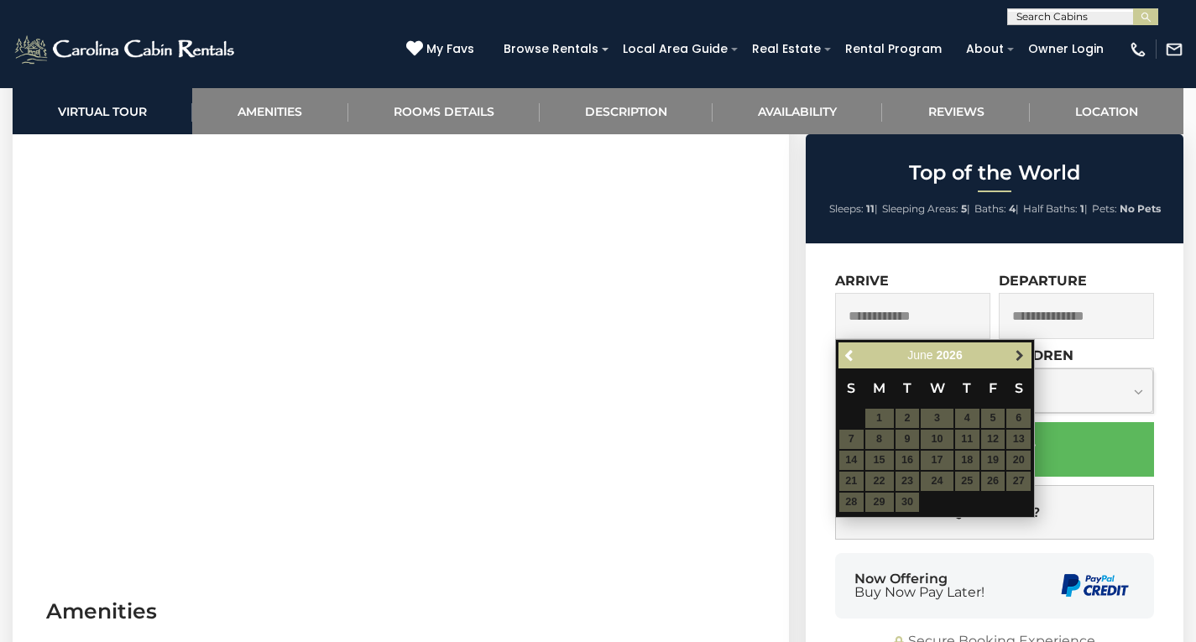
click at [1024, 355] on span "Next" at bounding box center [1019, 355] width 13 height 13
click at [1021, 357] on span "Next" at bounding box center [1019, 355] width 13 height 13
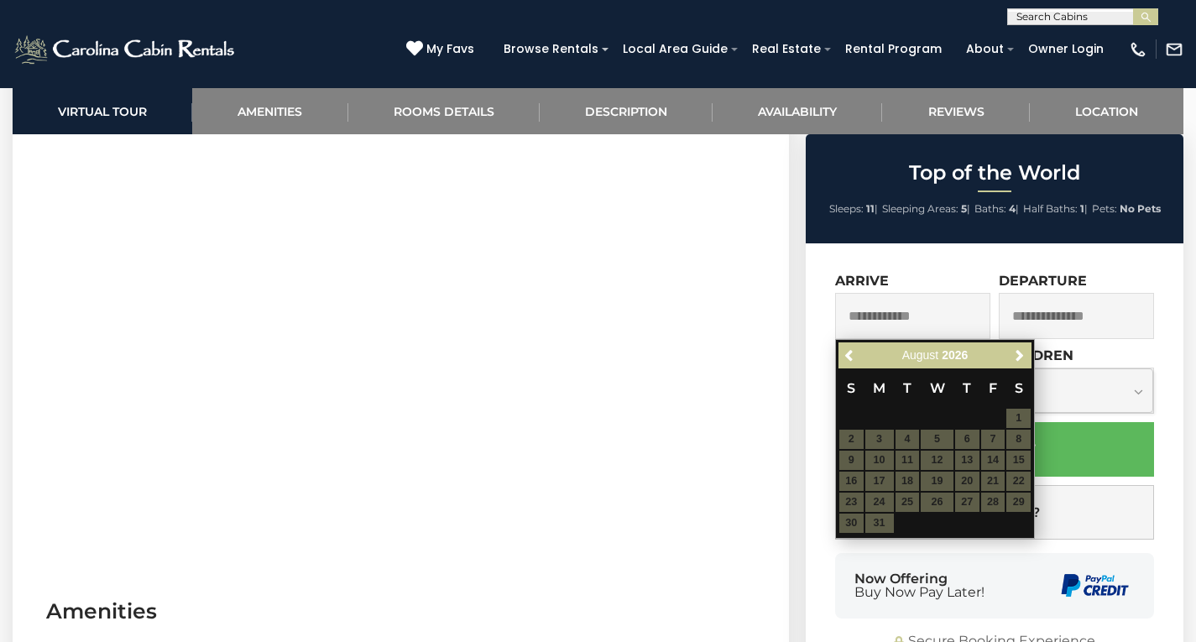
drag, startPoint x: 802, startPoint y: 511, endPoint x: 843, endPoint y: 482, distance: 50.5
click at [802, 509] on div "Top of the World Sleeps: 11 | Sleeping Areas: 5 | Baths: 4 | Half Baths: 1 | Pe…" at bounding box center [996, 407] width 399 height 546
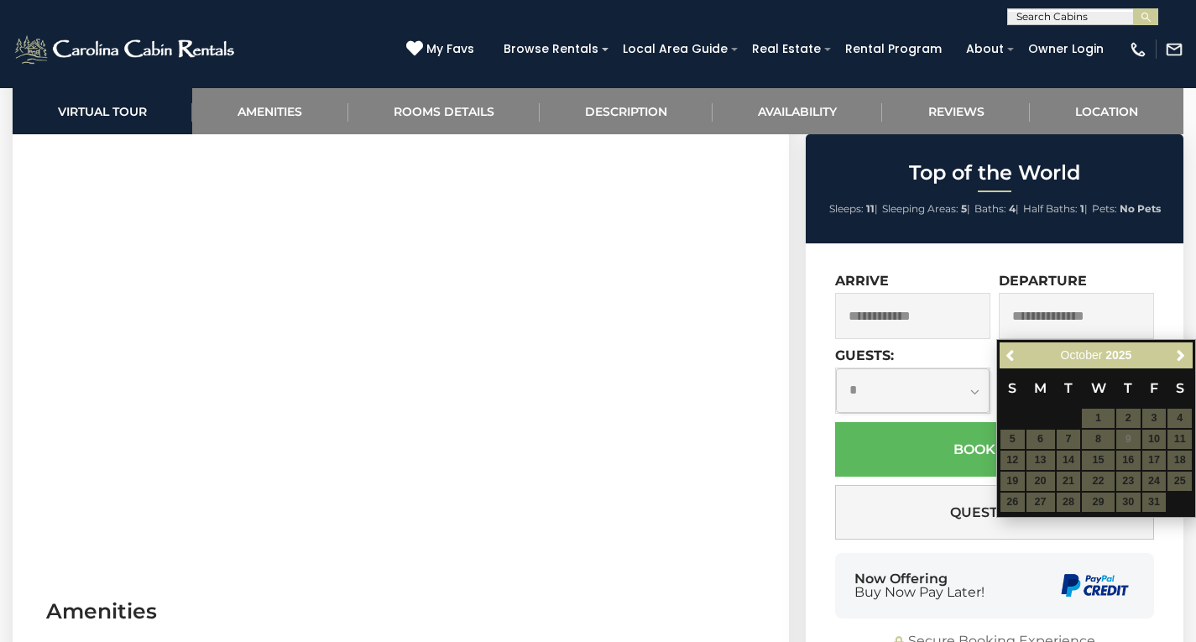
click at [857, 322] on input "text" at bounding box center [912, 316] width 155 height 46
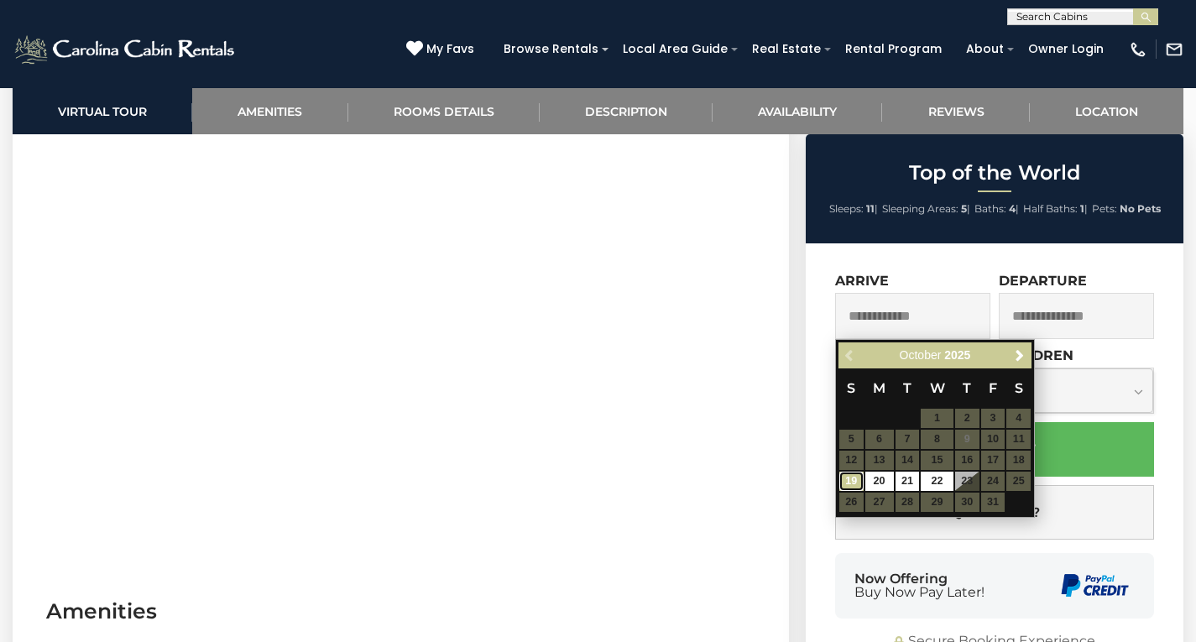
click at [855, 476] on link "19" at bounding box center [851, 481] width 24 height 19
type input "**********"
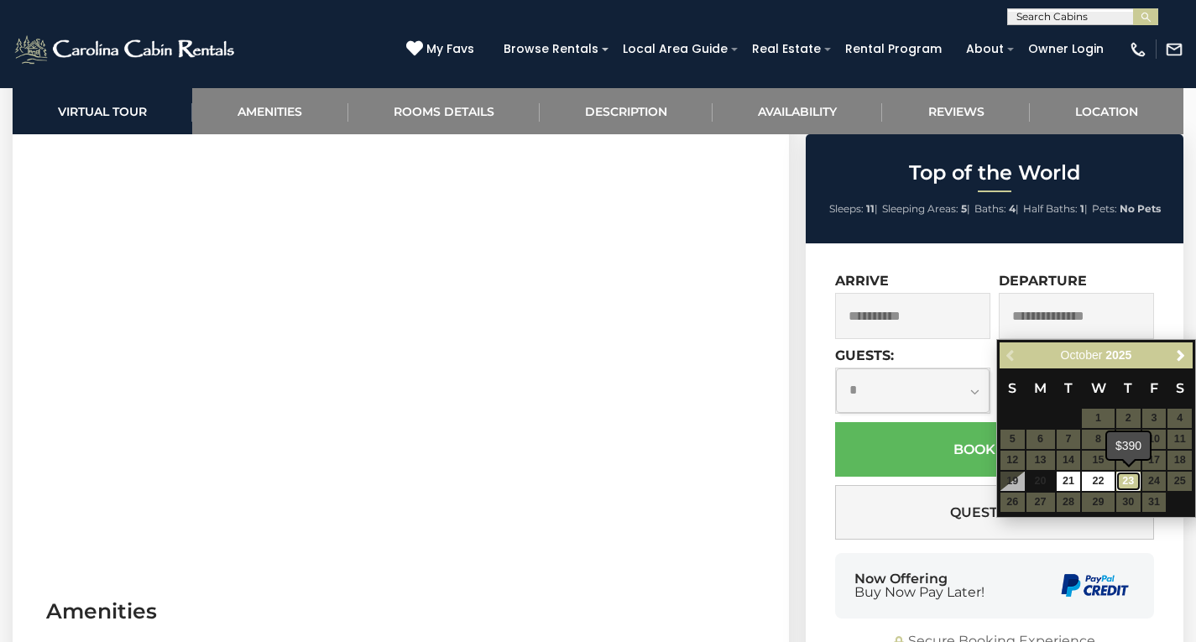
click at [1124, 477] on link "23" at bounding box center [1128, 481] width 24 height 19
type input "**********"
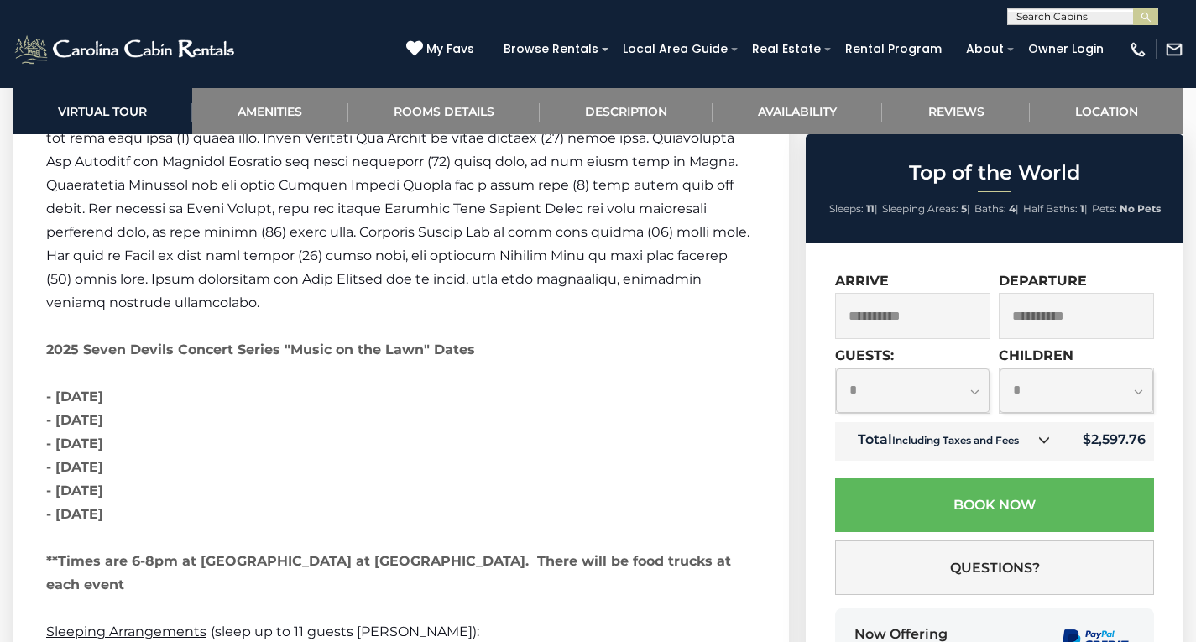
scroll to position [3525, 0]
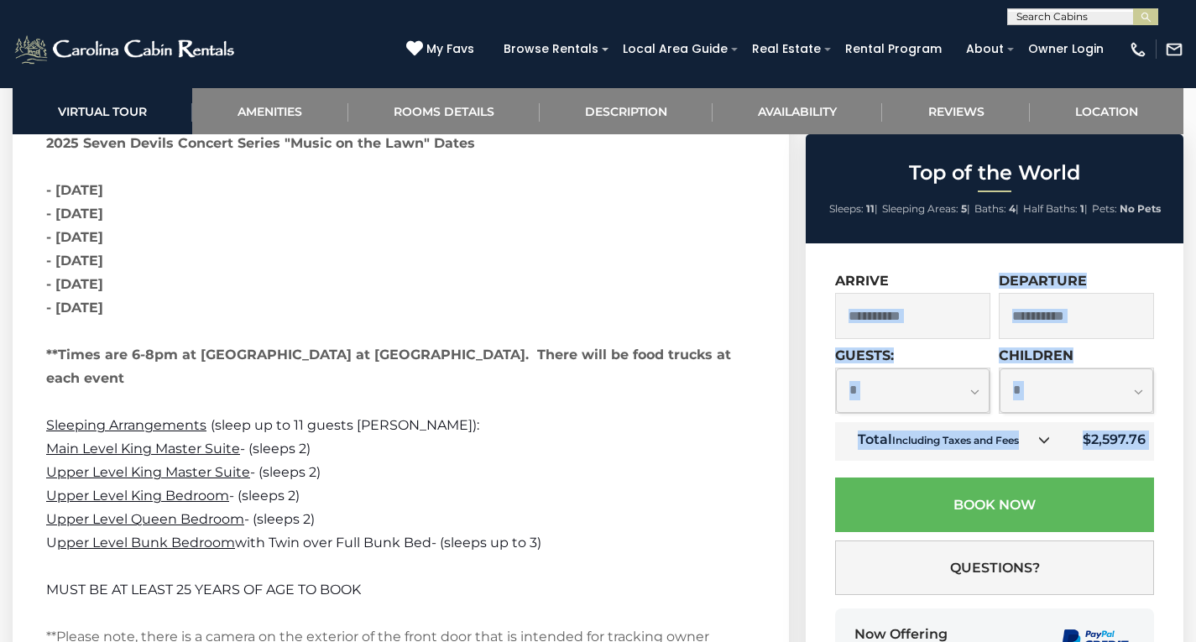
drag, startPoint x: 803, startPoint y: 520, endPoint x: 820, endPoint y: 269, distance: 251.5
click at [824, 290] on div "Top of the World Sleeps: 11 | Sleeping Areas: 5 | Baths: 4 | Half Baths: 1 | Pe…" at bounding box center [996, 435] width 399 height 602
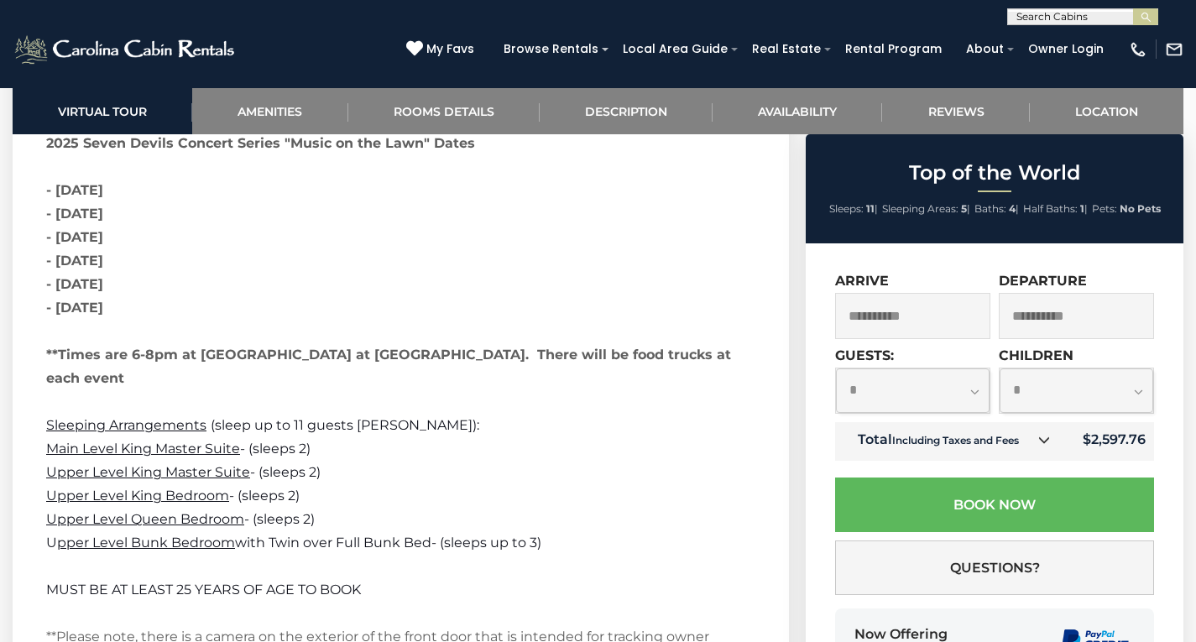
click at [713, 286] on p "2025 Seven Devils Concert Series "Music on the Lawn" Dates - [DATE] - [DATE] - …" at bounding box center [400, 120] width 709 height 541
